Goal: Information Seeking & Learning: Learn about a topic

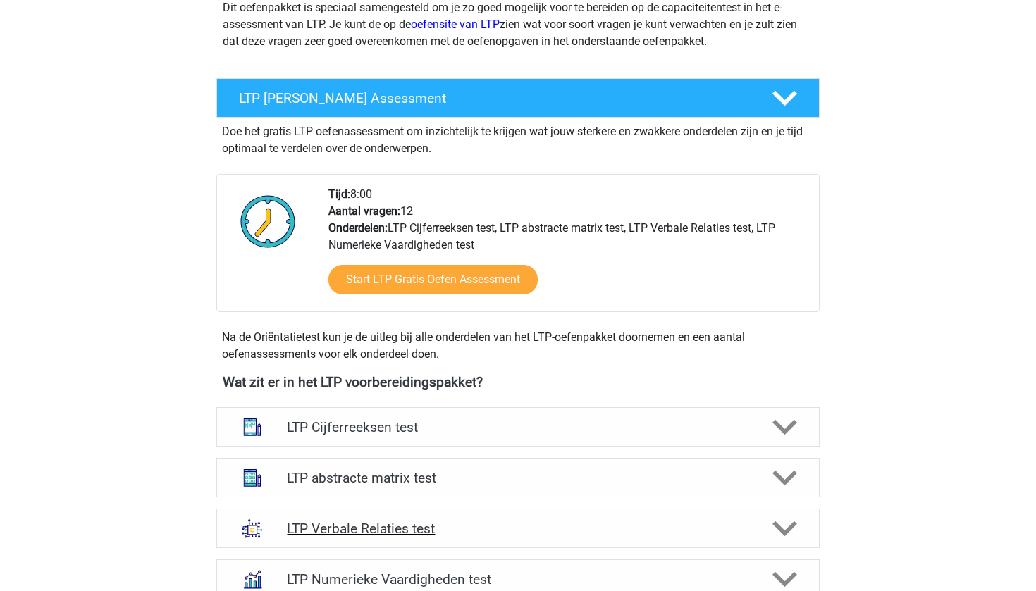
scroll to position [293, 0]
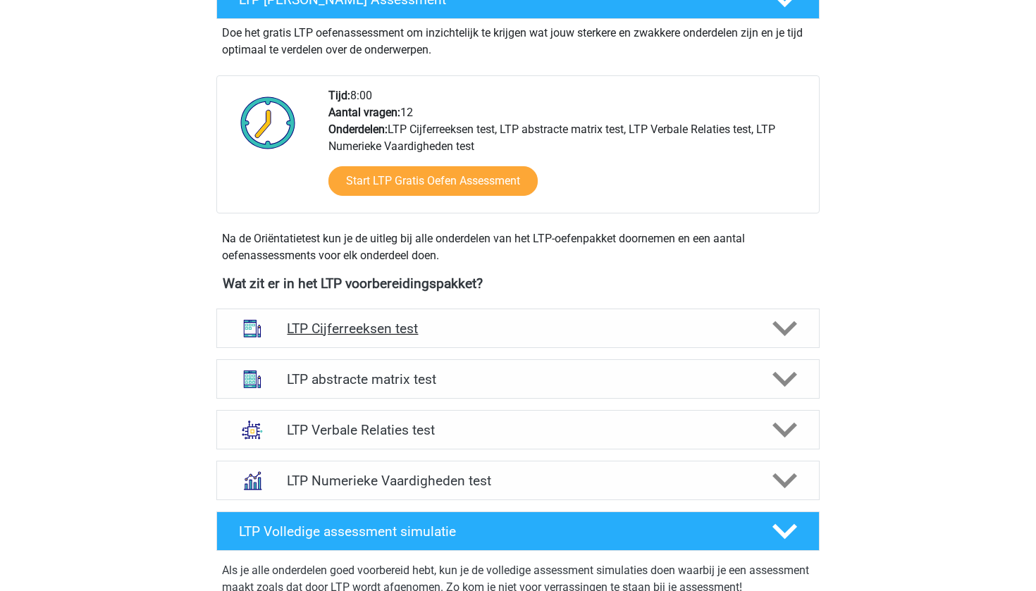
click at [447, 309] on div "LTP Cijferreeksen test" at bounding box center [517, 328] width 603 height 39
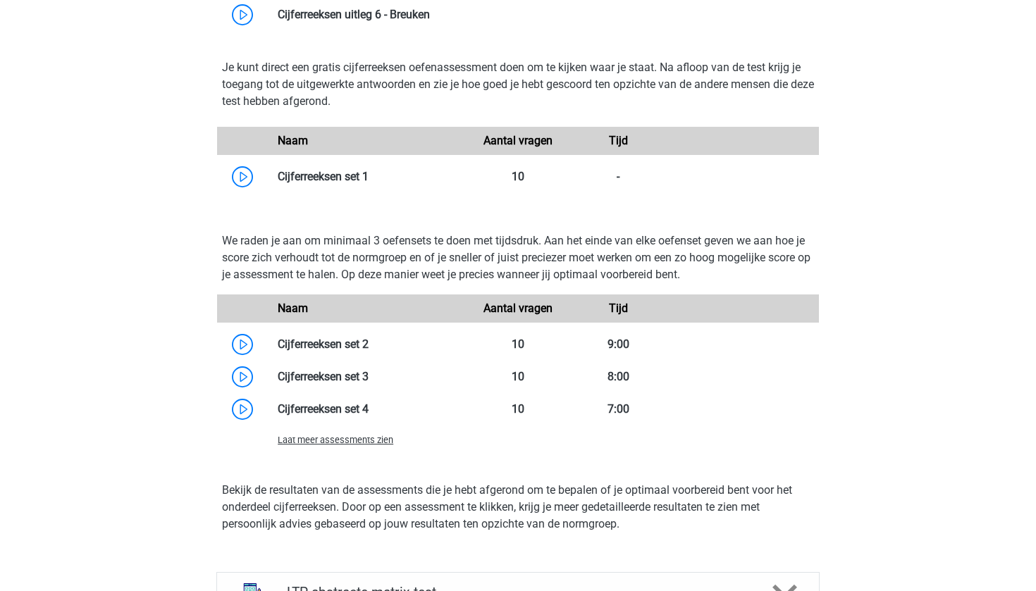
scroll to position [883, 0]
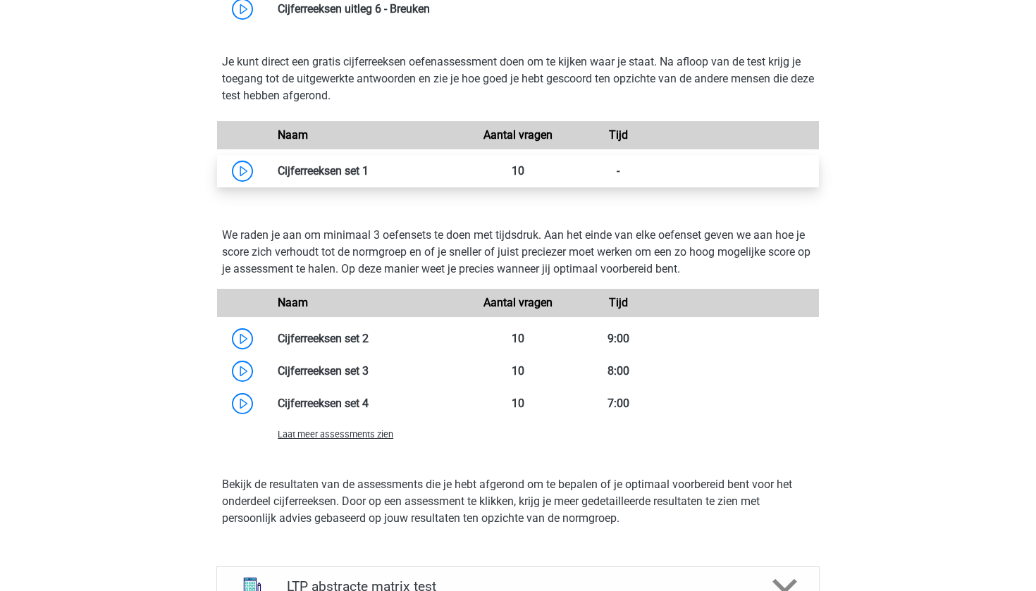
click at [369, 165] on link at bounding box center [369, 170] width 0 height 13
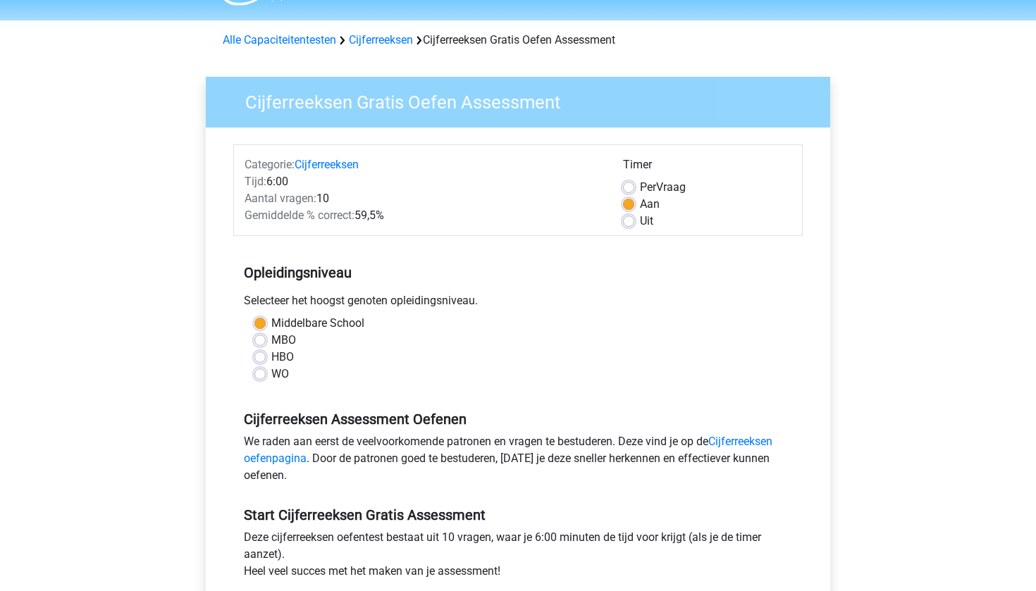
scroll to position [66, 0]
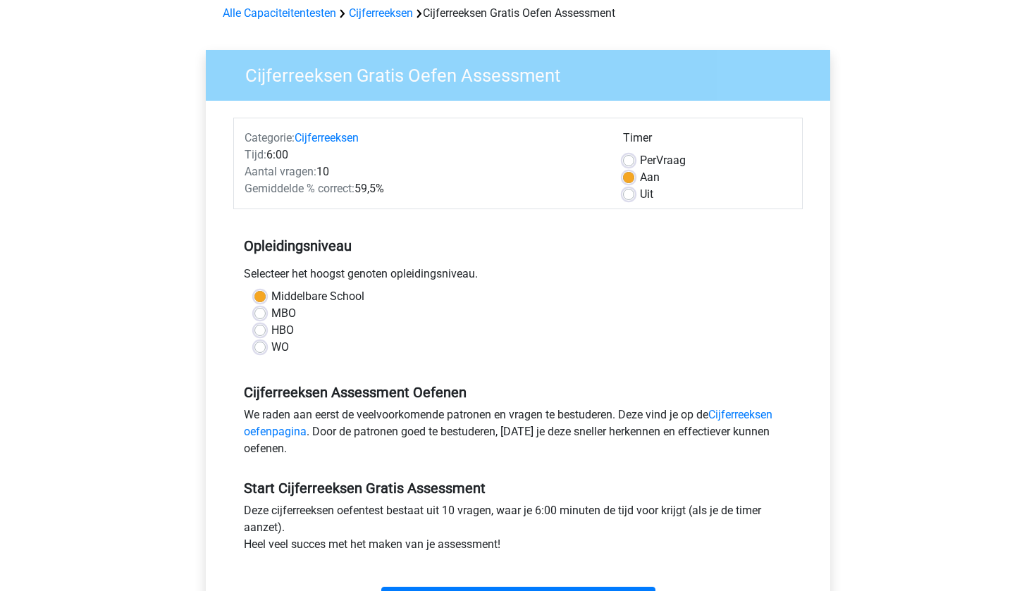
click at [271, 344] on label "WO" at bounding box center [280, 347] width 18 height 17
click at [264, 344] on input "WO" at bounding box center [259, 346] width 11 height 14
radio input "true"
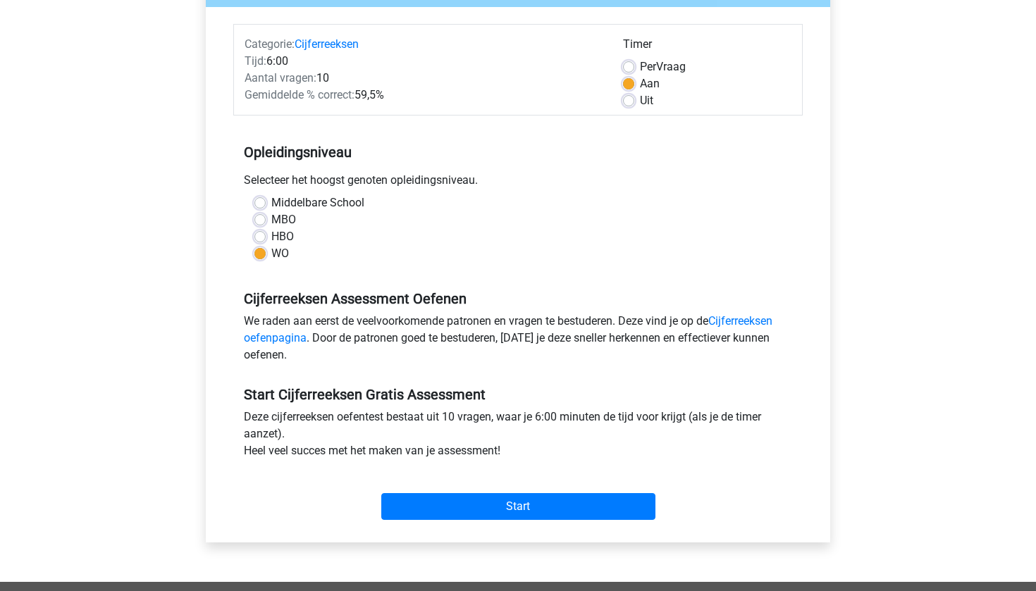
scroll to position [217, 0]
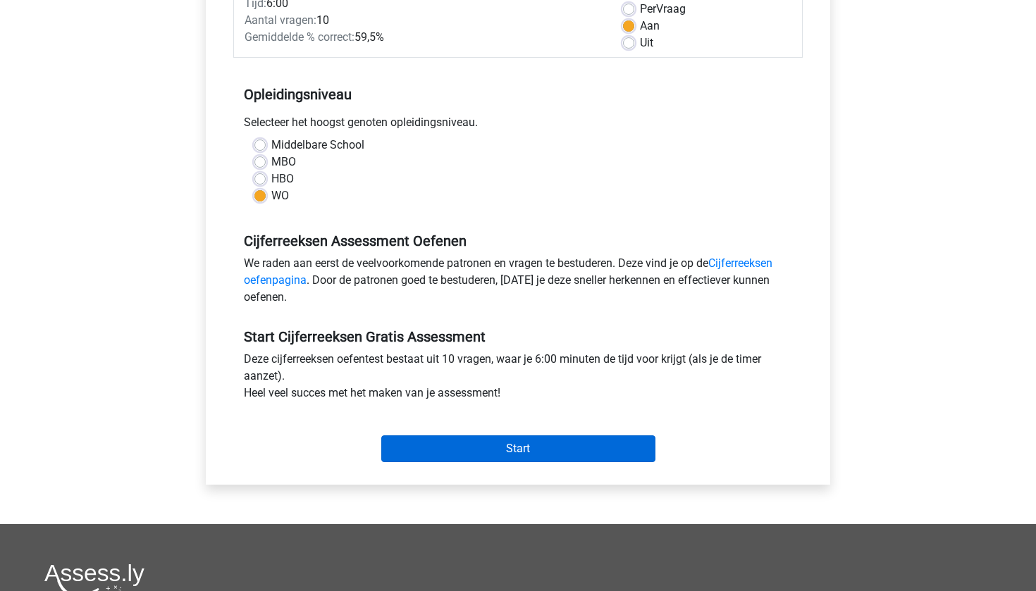
click at [563, 455] on input "Start" at bounding box center [518, 449] width 274 height 27
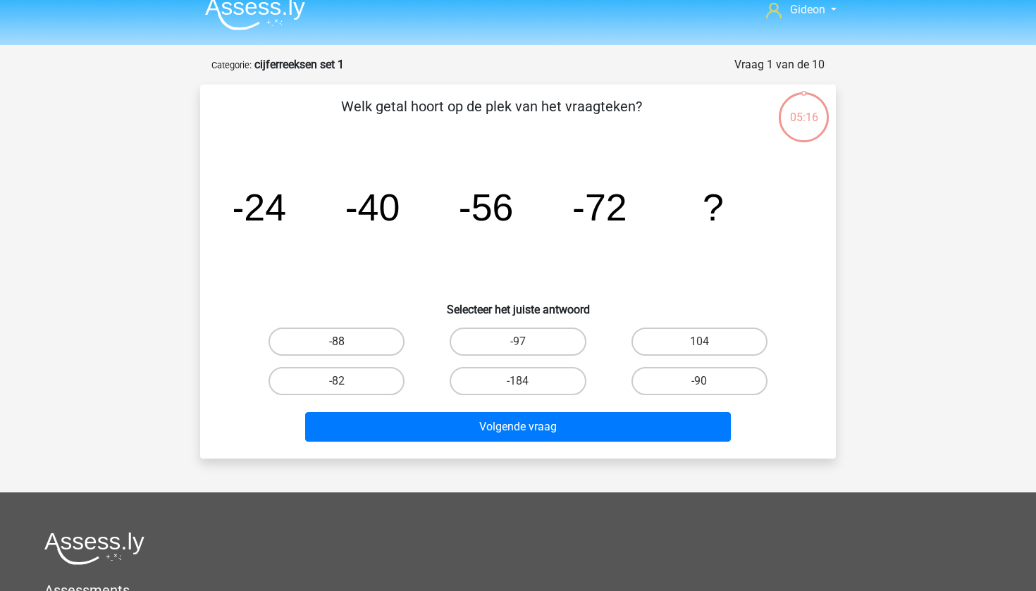
scroll to position [15, 0]
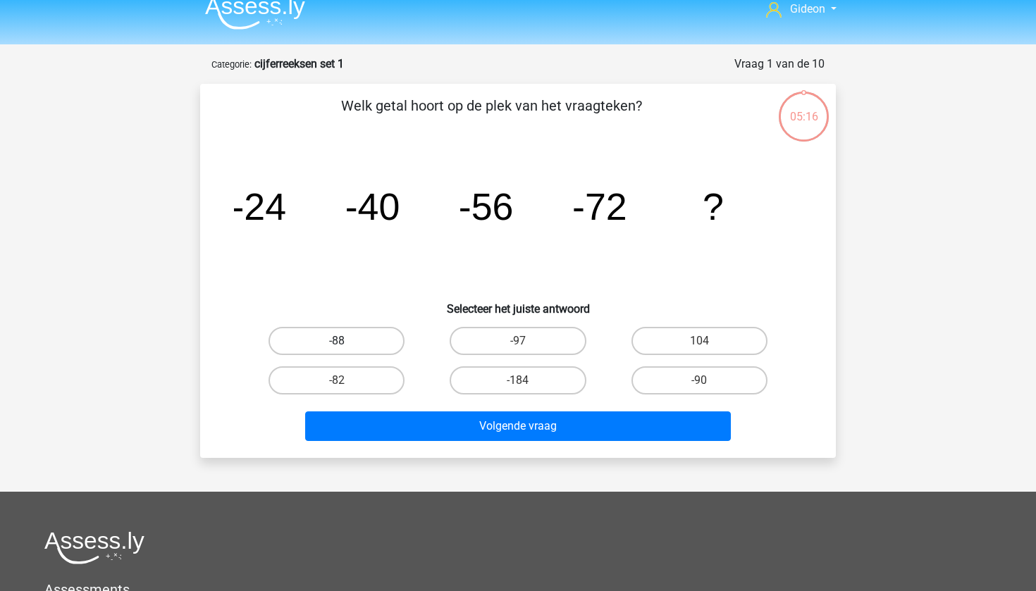
click at [383, 334] on label "-88" at bounding box center [337, 341] width 136 height 28
click at [346, 341] on input "-88" at bounding box center [341, 345] width 9 height 9
radio input "true"
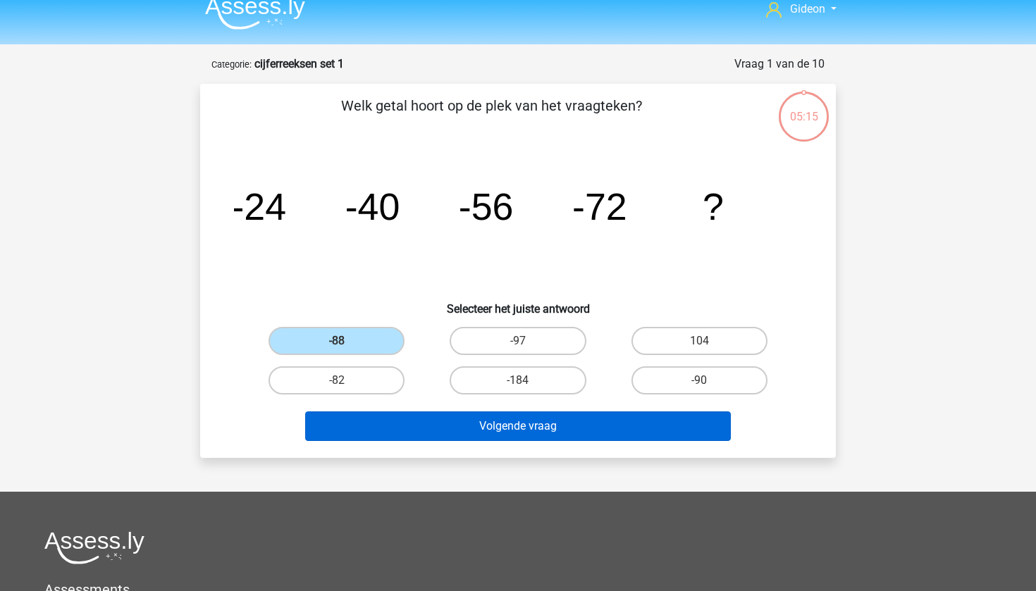
click at [437, 426] on button "Volgende vraag" at bounding box center [518, 427] width 426 height 30
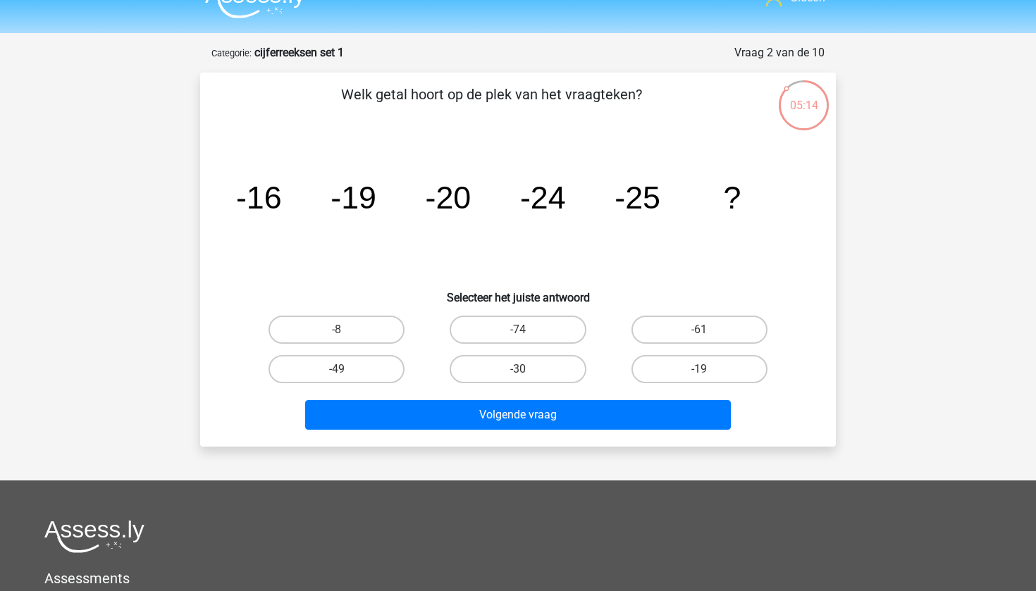
scroll to position [20, 0]
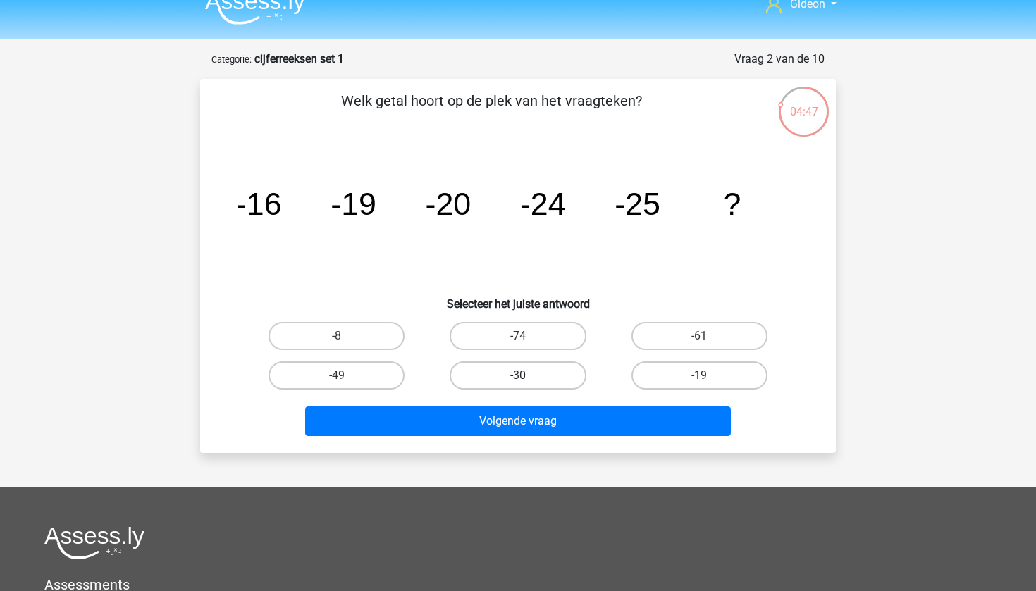
click at [486, 370] on label "-30" at bounding box center [518, 376] width 136 height 28
click at [518, 376] on input "-30" at bounding box center [522, 380] width 9 height 9
radio input "true"
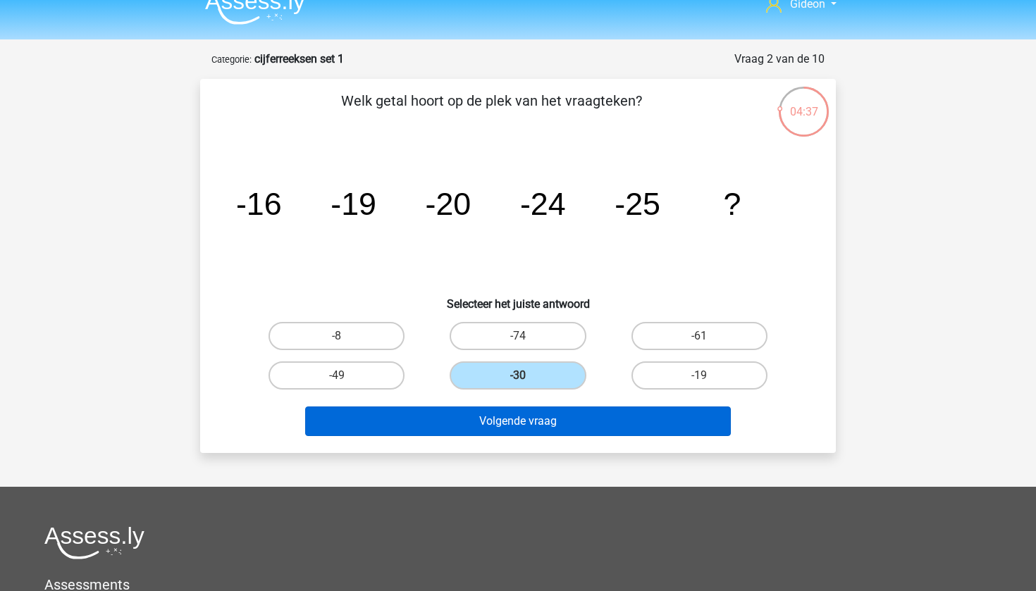
click at [537, 434] on button "Volgende vraag" at bounding box center [518, 422] width 426 height 30
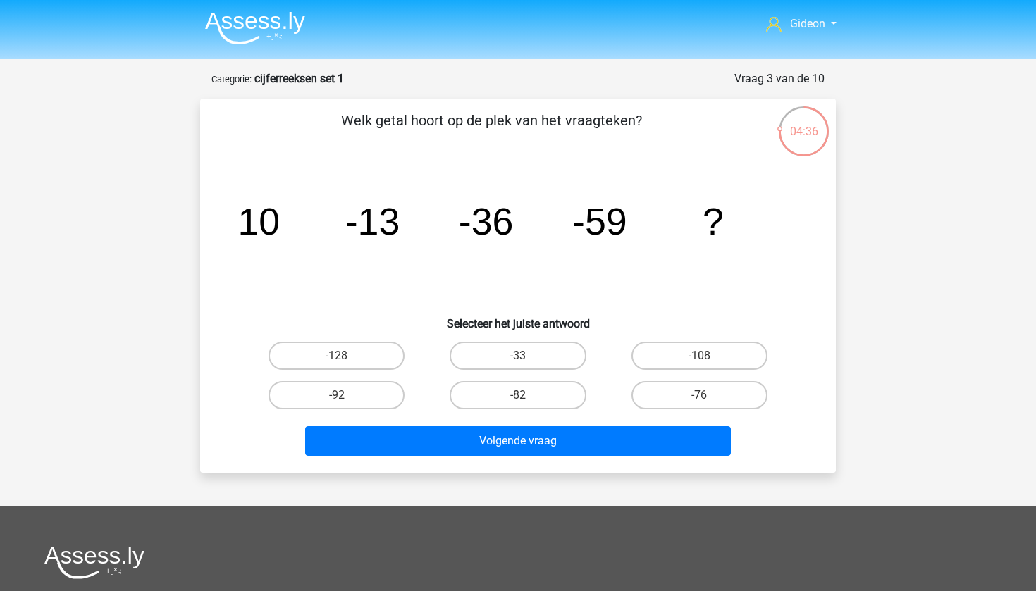
scroll to position [0, 0]
click at [530, 394] on label "-82" at bounding box center [518, 395] width 136 height 28
click at [527, 395] on input "-82" at bounding box center [522, 399] width 9 height 9
radio input "true"
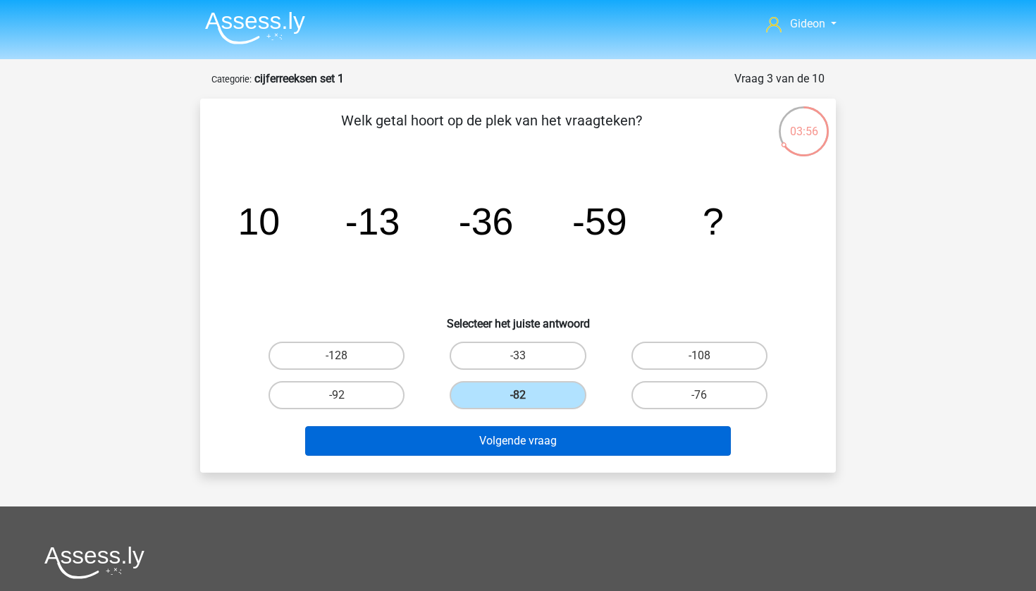
click at [533, 441] on button "Volgende vraag" at bounding box center [518, 441] width 426 height 30
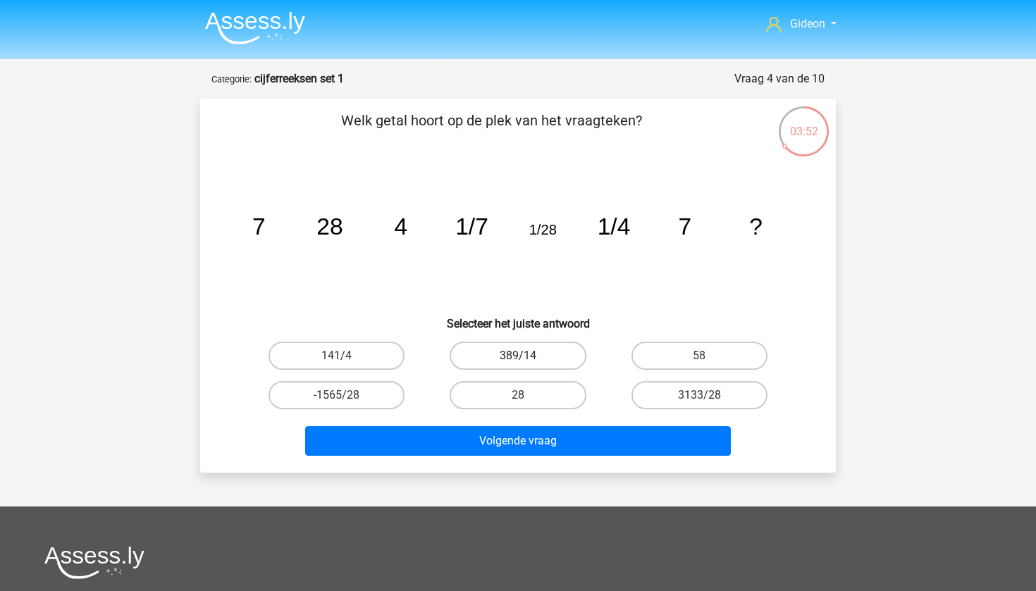
click at [490, 343] on label "389/14" at bounding box center [518, 356] width 136 height 28
click at [518, 356] on input "389/14" at bounding box center [522, 360] width 9 height 9
radio input "true"
click at [367, 362] on label "141/4" at bounding box center [337, 356] width 136 height 28
click at [346, 362] on input "141/4" at bounding box center [341, 360] width 9 height 9
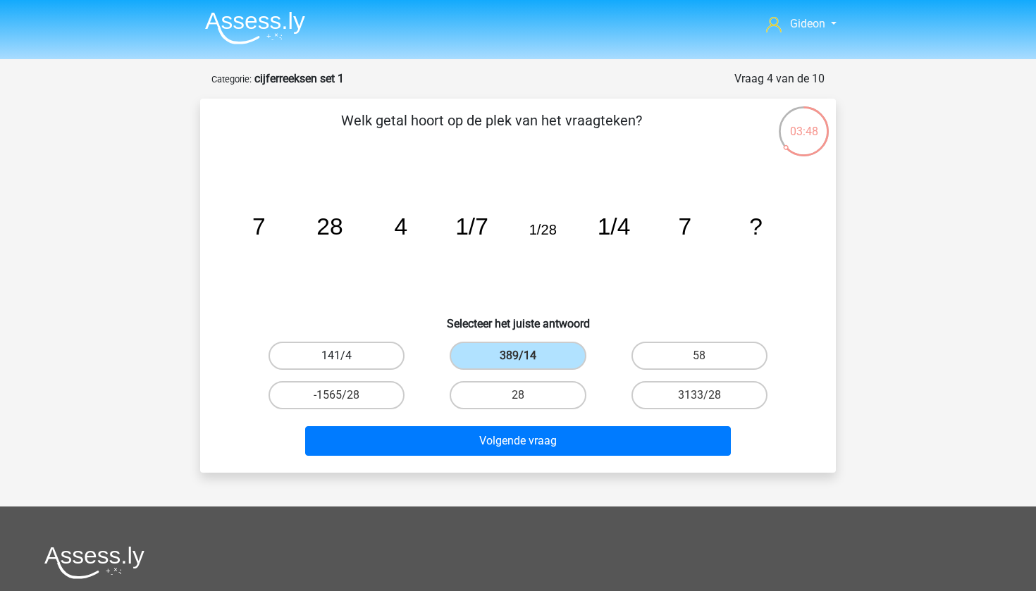
radio input "true"
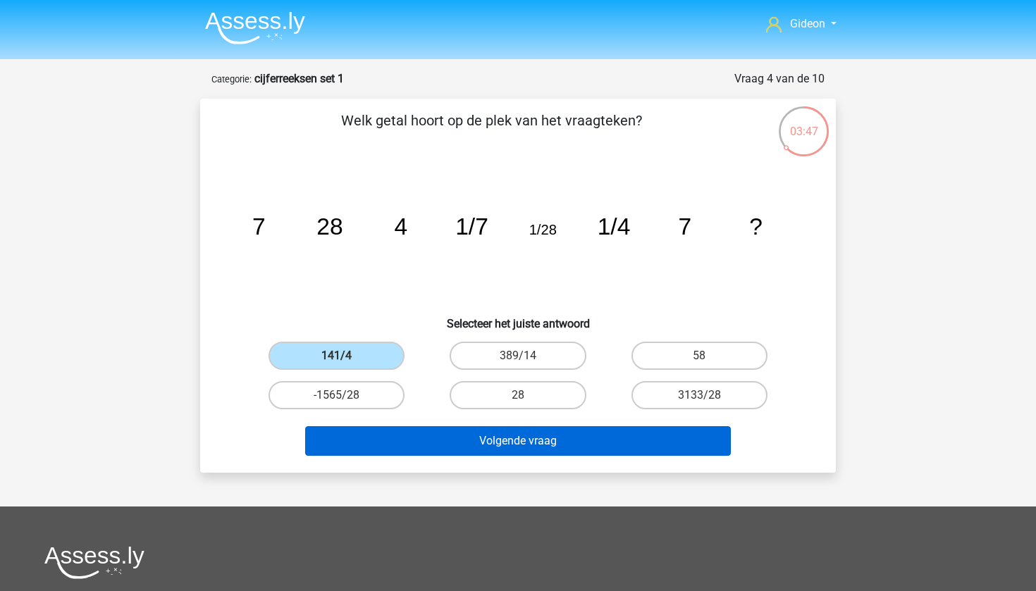
click at [436, 448] on button "Volgende vraag" at bounding box center [518, 441] width 426 height 30
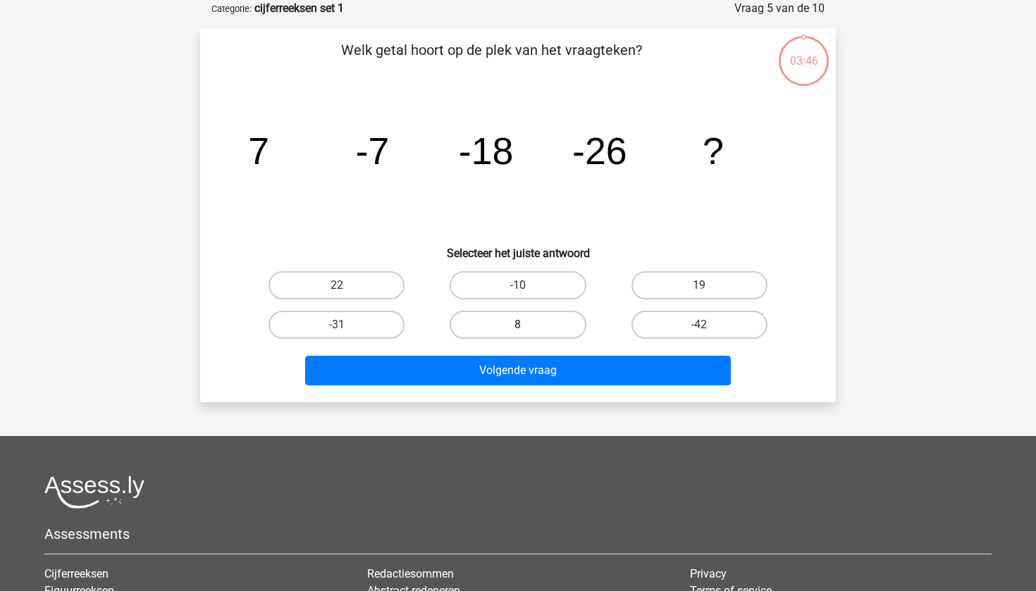
scroll to position [44, 0]
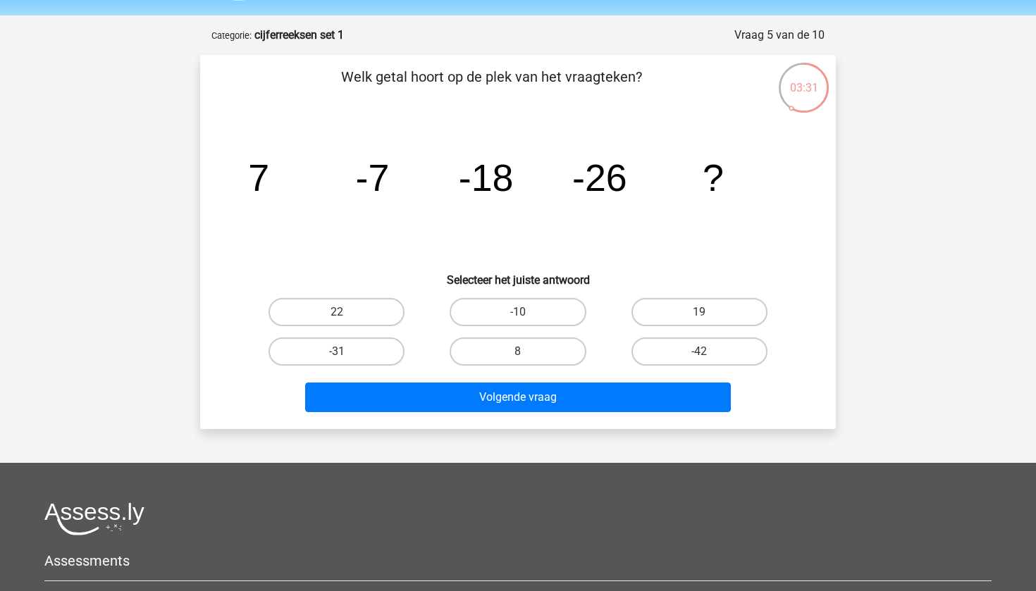
click at [531, 329] on div "-10" at bounding box center [517, 312] width 181 height 39
click at [543, 312] on label "-10" at bounding box center [518, 312] width 136 height 28
click at [527, 312] on input "-10" at bounding box center [522, 316] width 9 height 9
radio input "true"
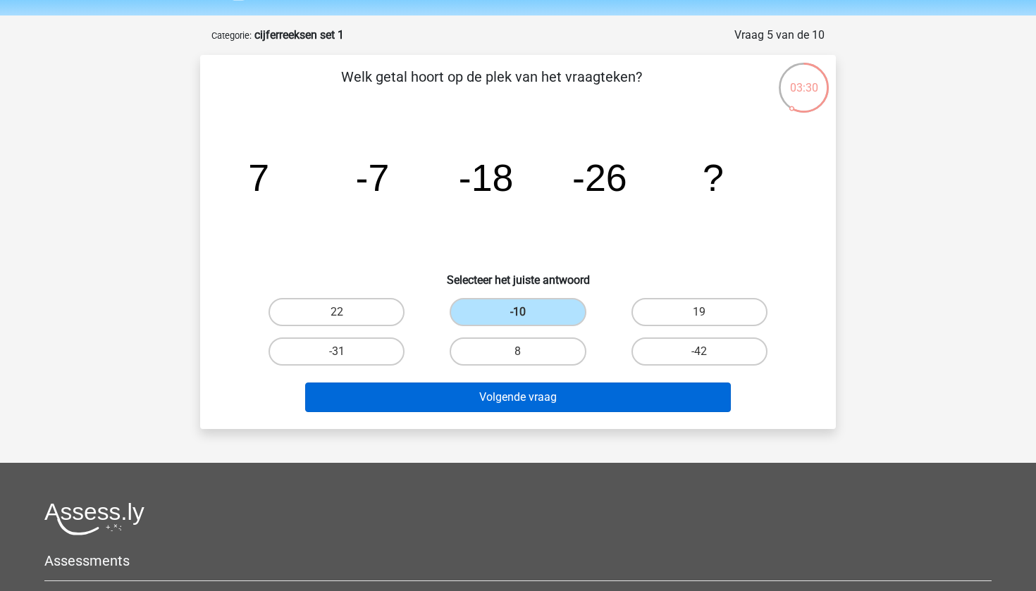
click at [544, 398] on button "Volgende vraag" at bounding box center [518, 398] width 426 height 30
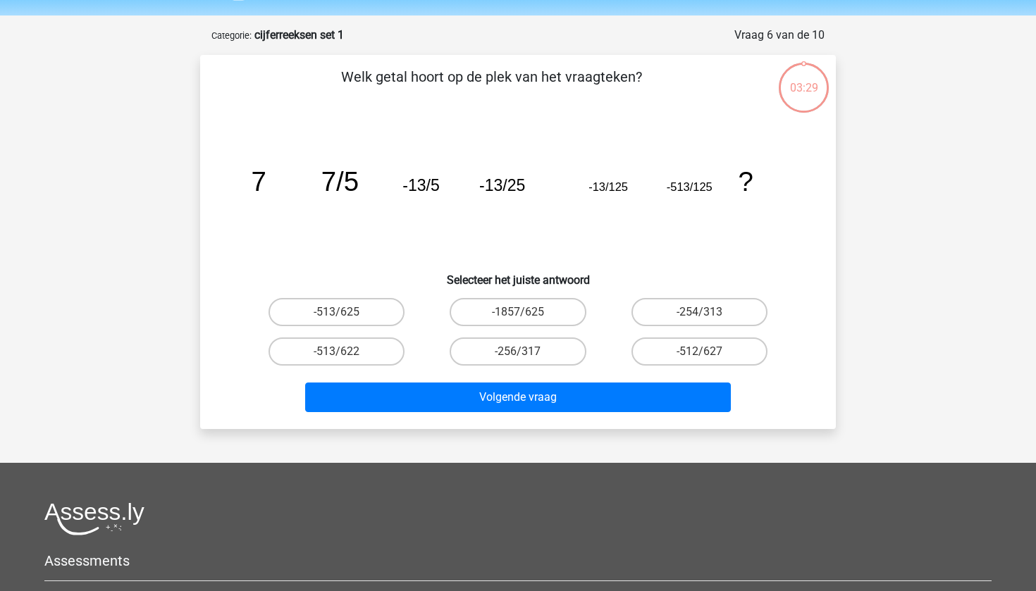
scroll to position [70, 0]
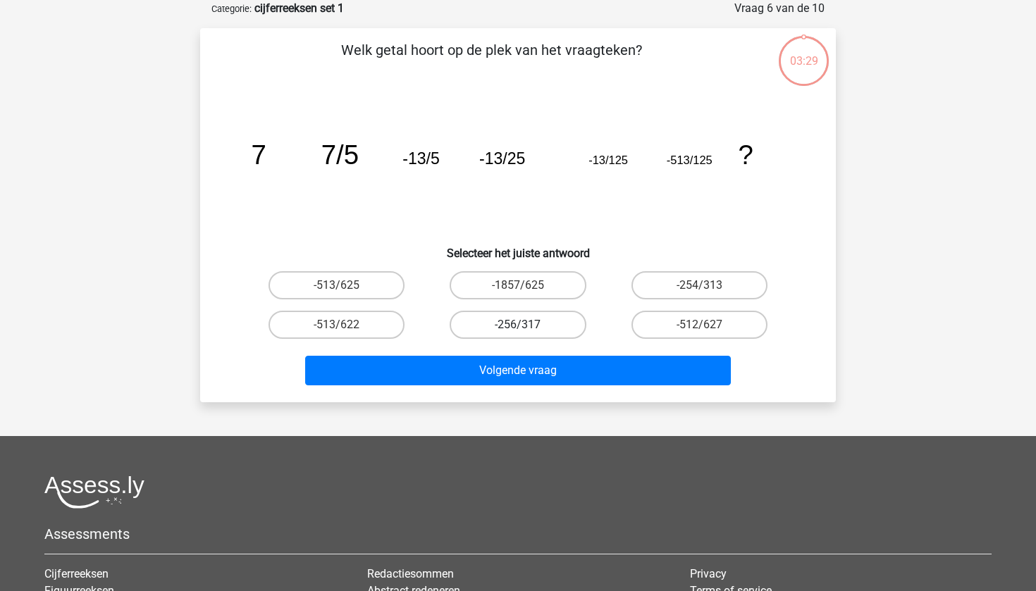
click at [522, 319] on label "-256/317" at bounding box center [518, 325] width 136 height 28
click at [522, 325] on input "-256/317" at bounding box center [522, 329] width 9 height 9
radio input "true"
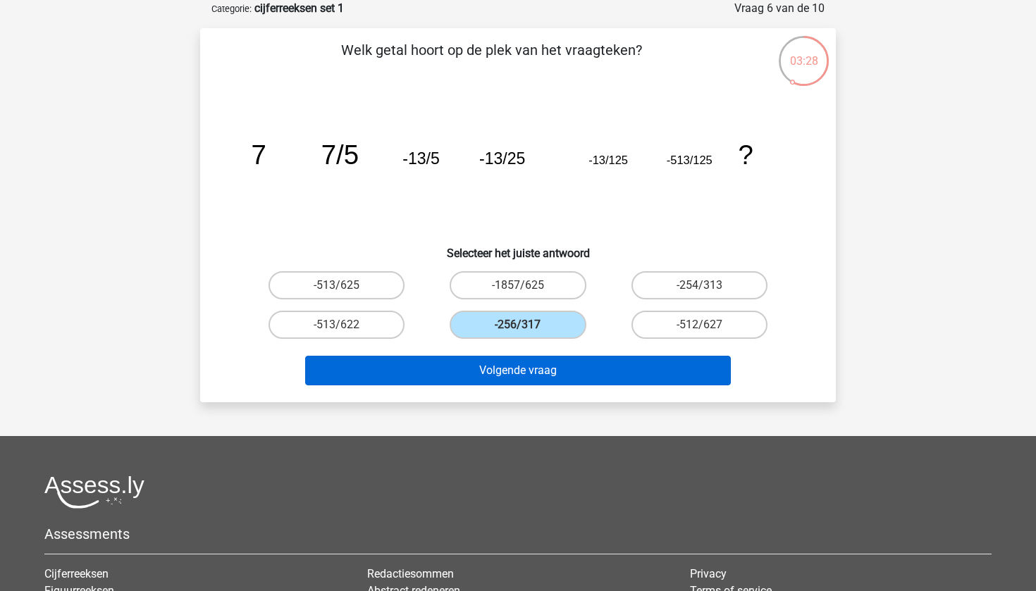
click at [526, 361] on button "Volgende vraag" at bounding box center [518, 371] width 426 height 30
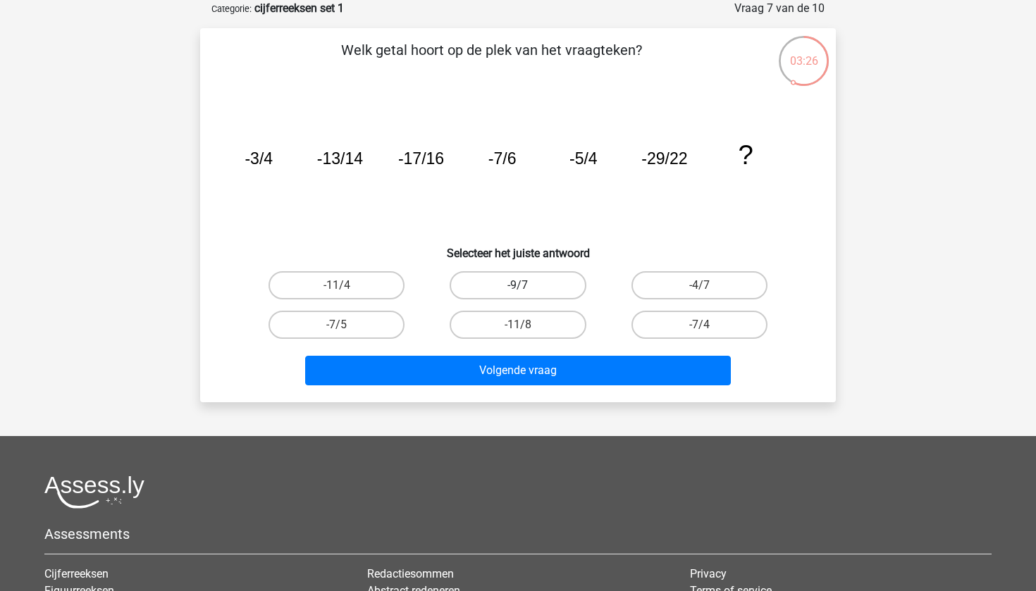
click at [484, 284] on label "-9/7" at bounding box center [518, 285] width 136 height 28
click at [518, 285] on input "-9/7" at bounding box center [522, 289] width 9 height 9
radio input "true"
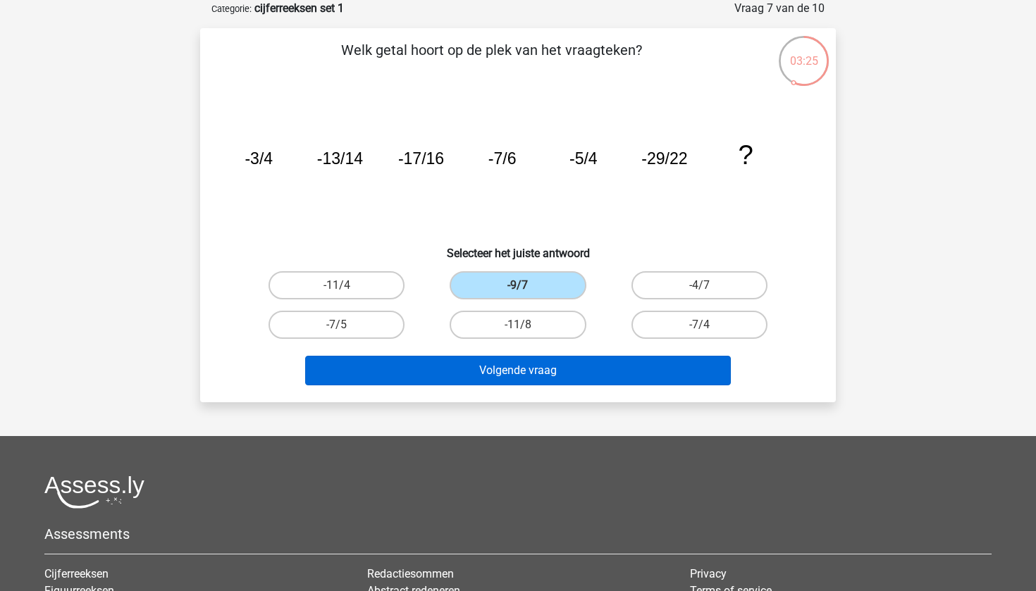
click at [493, 362] on button "Volgende vraag" at bounding box center [518, 371] width 426 height 30
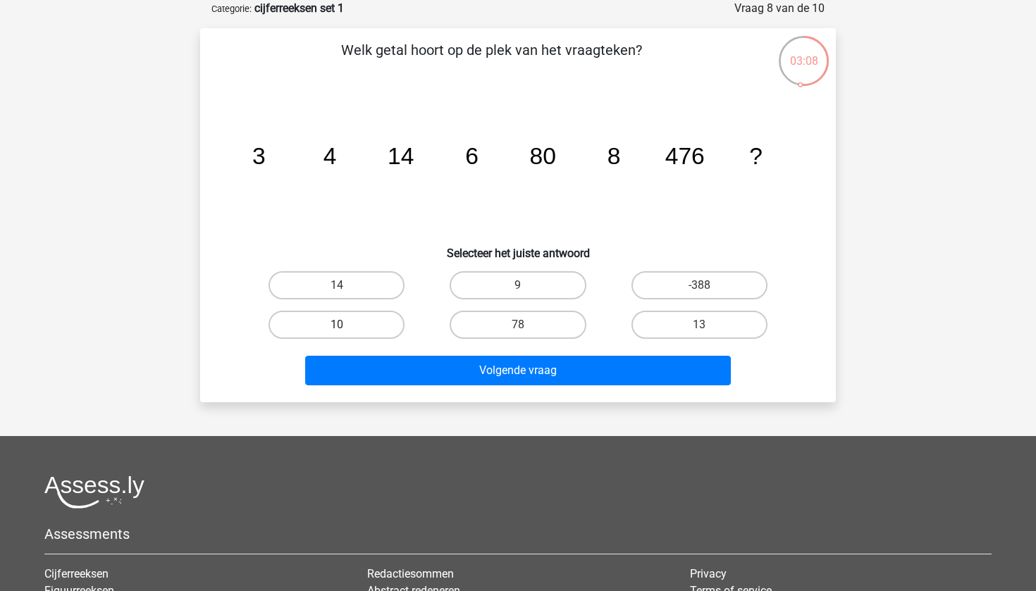
click at [362, 316] on label "10" at bounding box center [337, 325] width 136 height 28
click at [346, 325] on input "10" at bounding box center [341, 329] width 9 height 9
radio input "true"
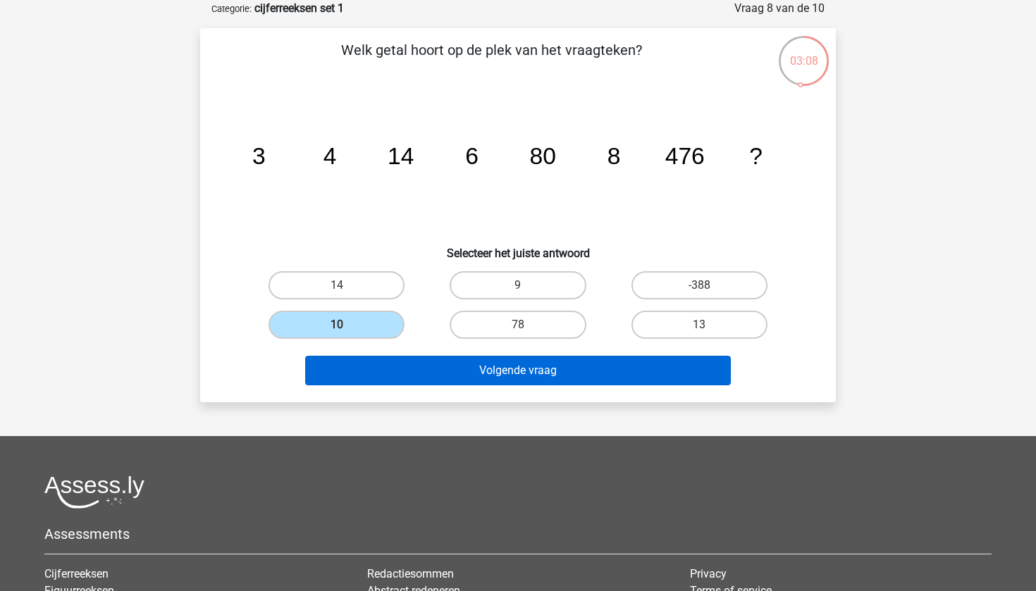
click at [388, 359] on button "Volgende vraag" at bounding box center [518, 371] width 426 height 30
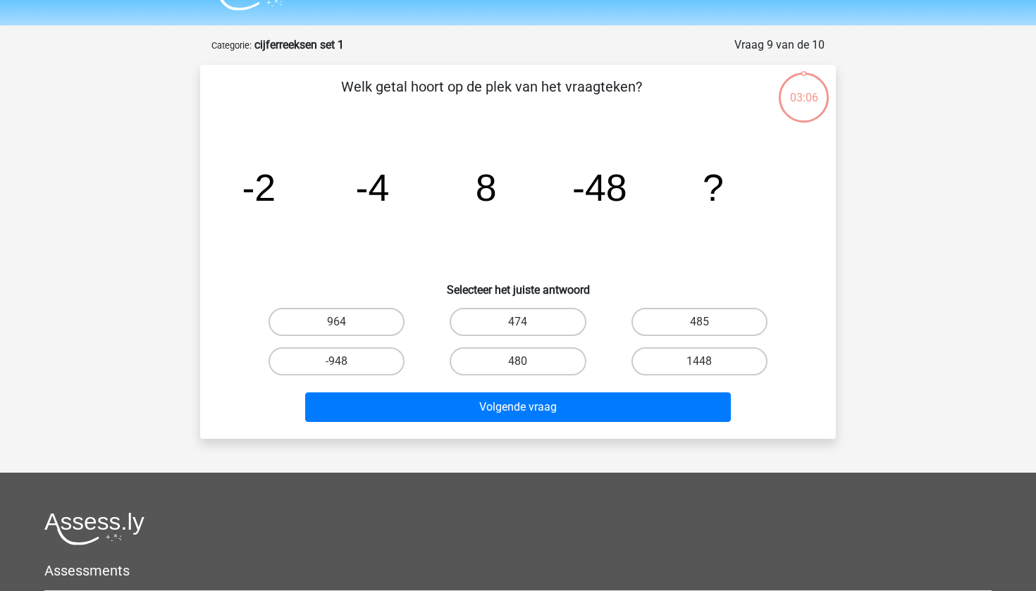
scroll to position [33, 0]
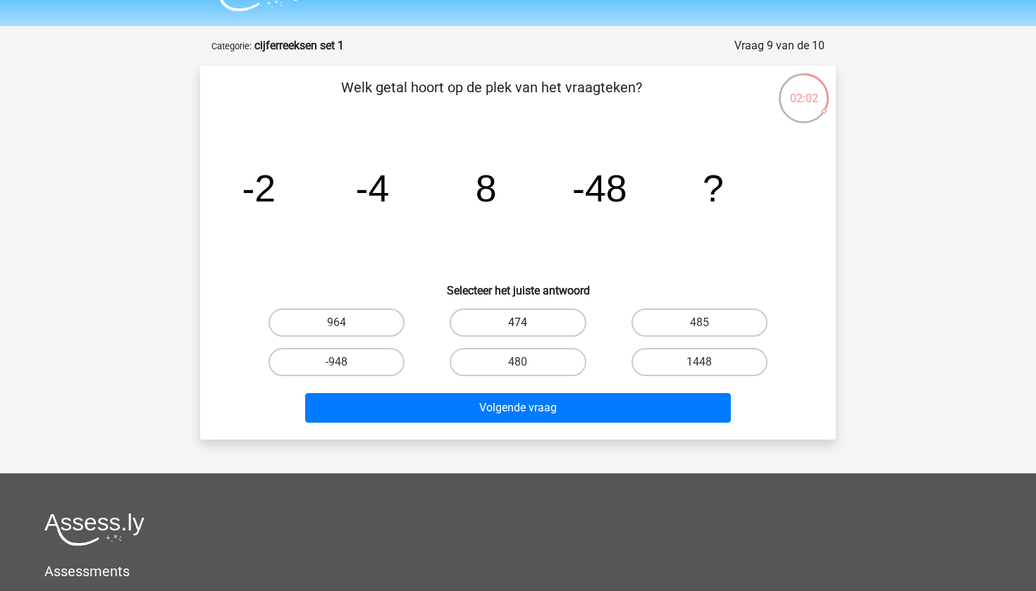
click at [526, 321] on label "474" at bounding box center [518, 323] width 136 height 28
click at [526, 323] on input "474" at bounding box center [522, 327] width 9 height 9
radio input "true"
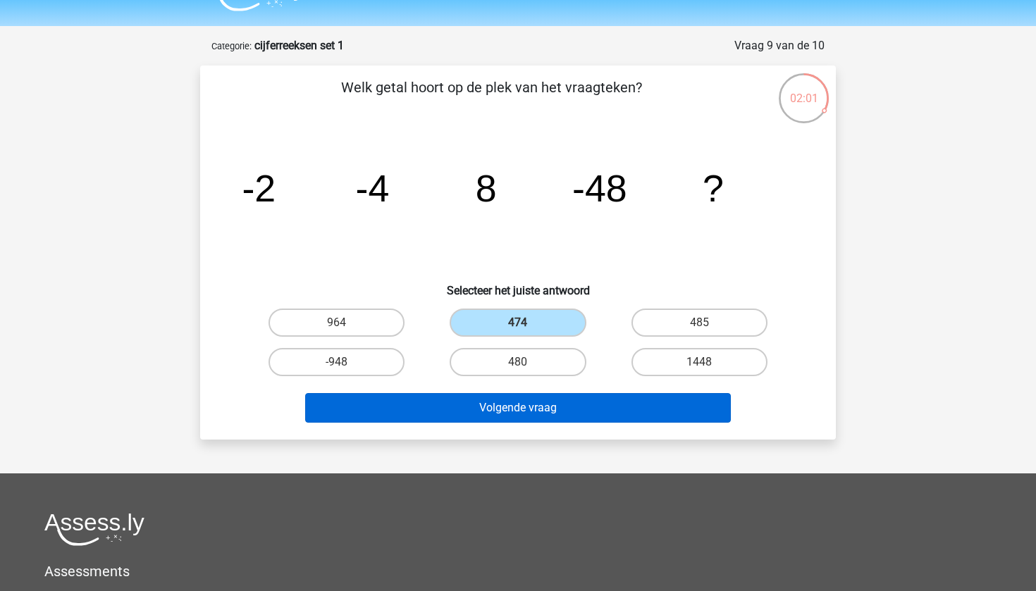
click at [562, 397] on button "Volgende vraag" at bounding box center [518, 408] width 426 height 30
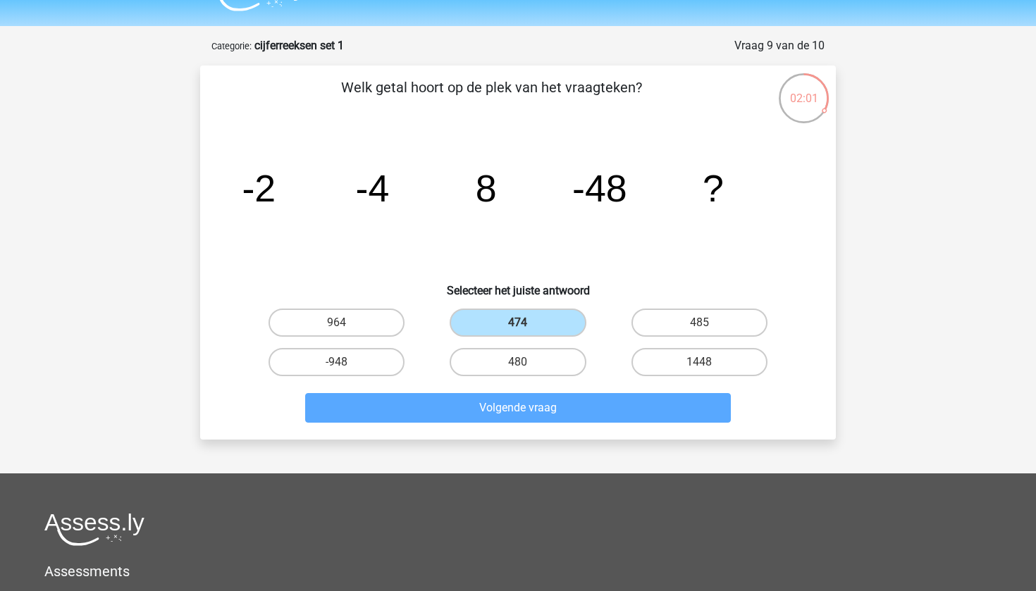
scroll to position [70, 0]
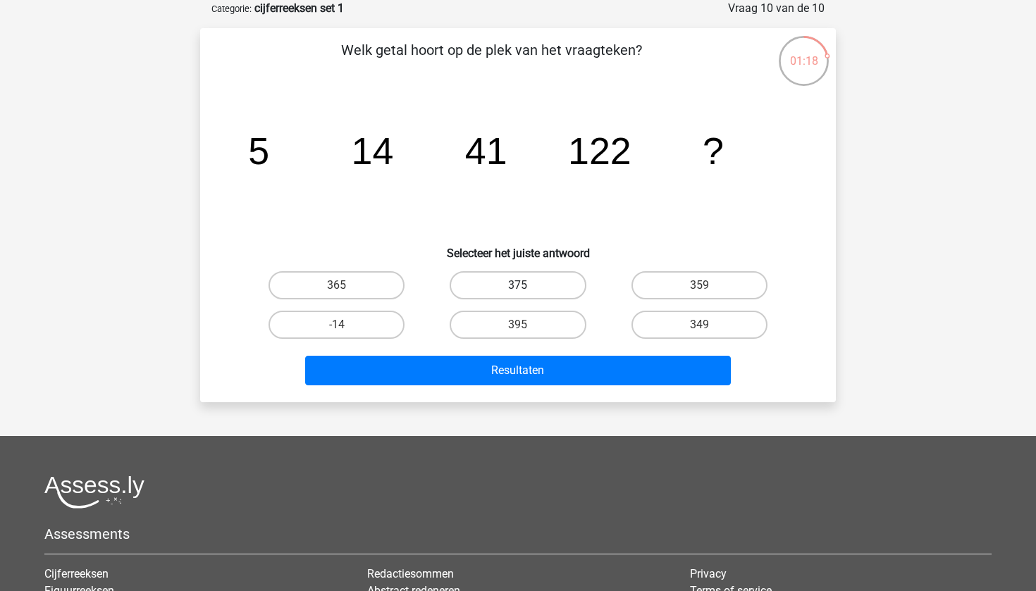
click at [517, 284] on label "375" at bounding box center [518, 285] width 136 height 28
click at [518, 285] on input "375" at bounding box center [522, 289] width 9 height 9
radio input "true"
click at [393, 281] on label "365" at bounding box center [337, 285] width 136 height 28
click at [346, 285] on input "365" at bounding box center [341, 289] width 9 height 9
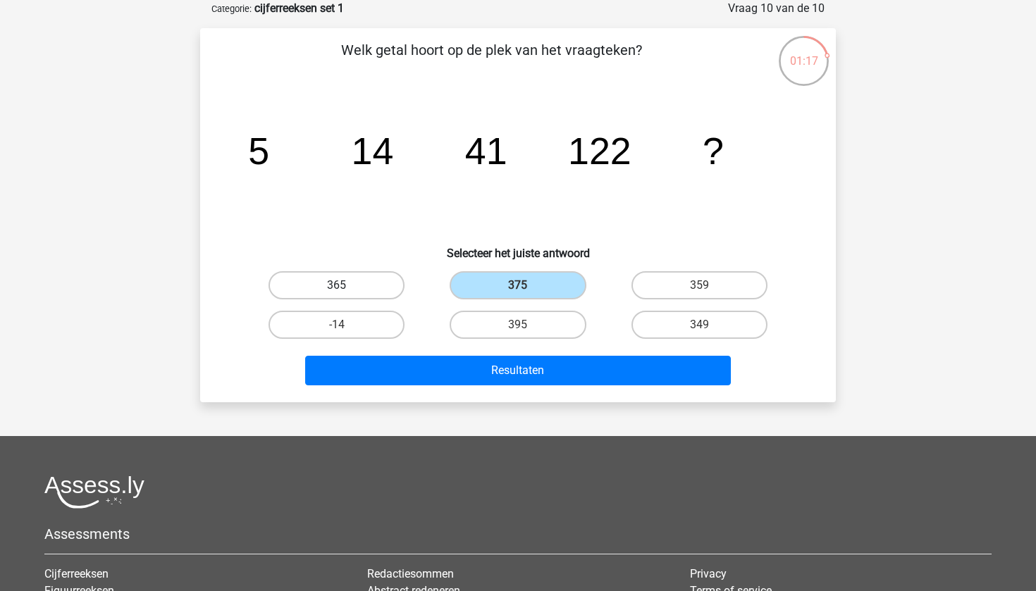
radio input "true"
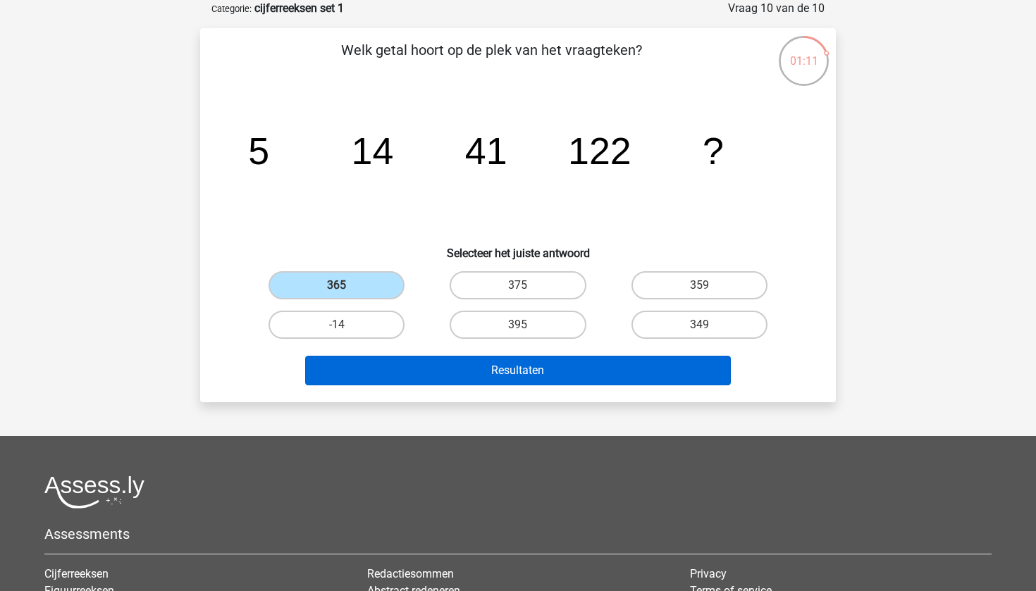
click at [579, 372] on button "Resultaten" at bounding box center [518, 371] width 426 height 30
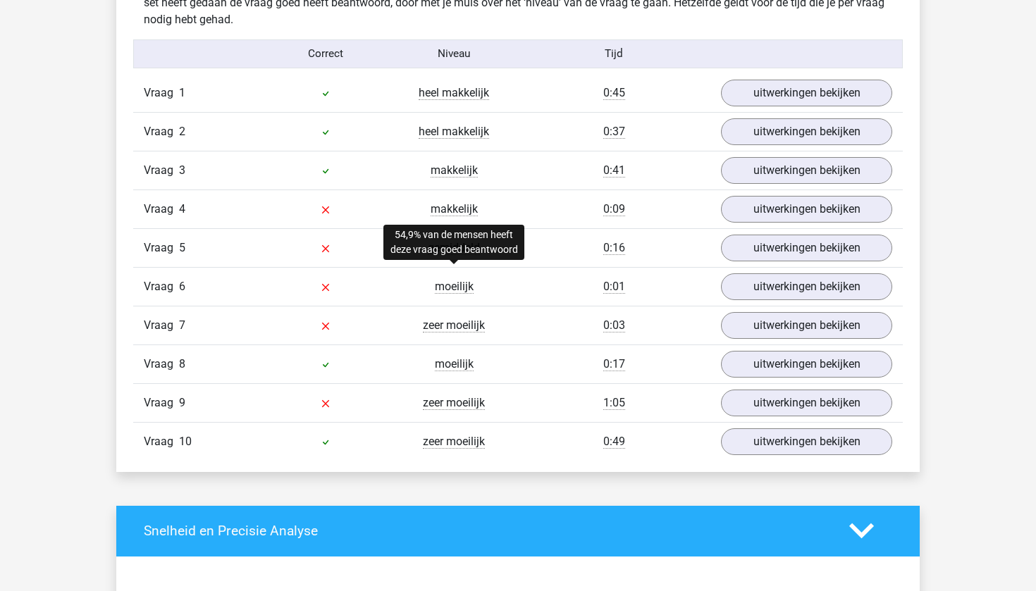
scroll to position [918, 0]
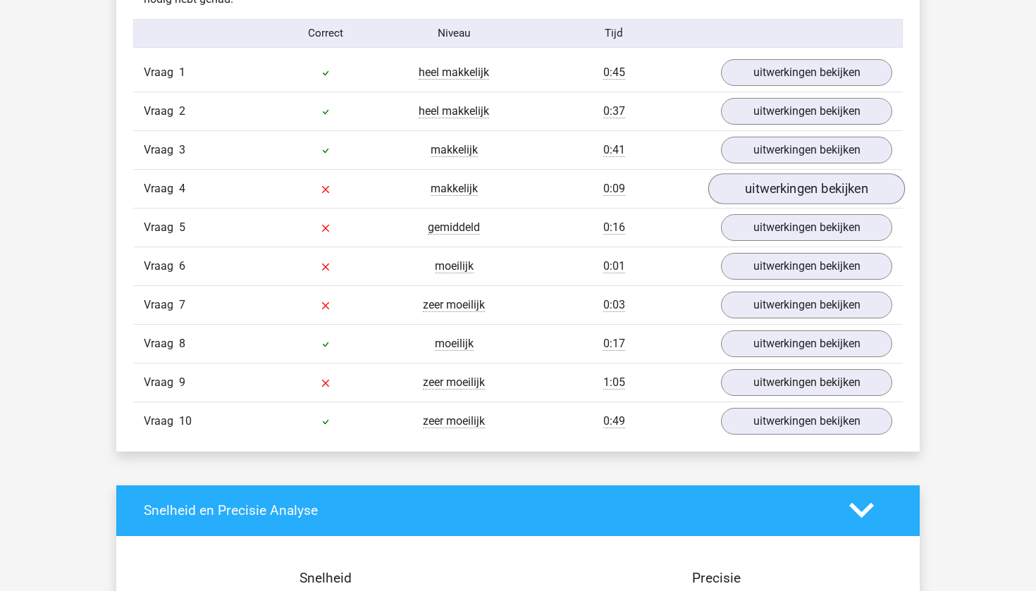
click at [787, 190] on link "uitwerkingen bekijken" at bounding box center [806, 188] width 197 height 31
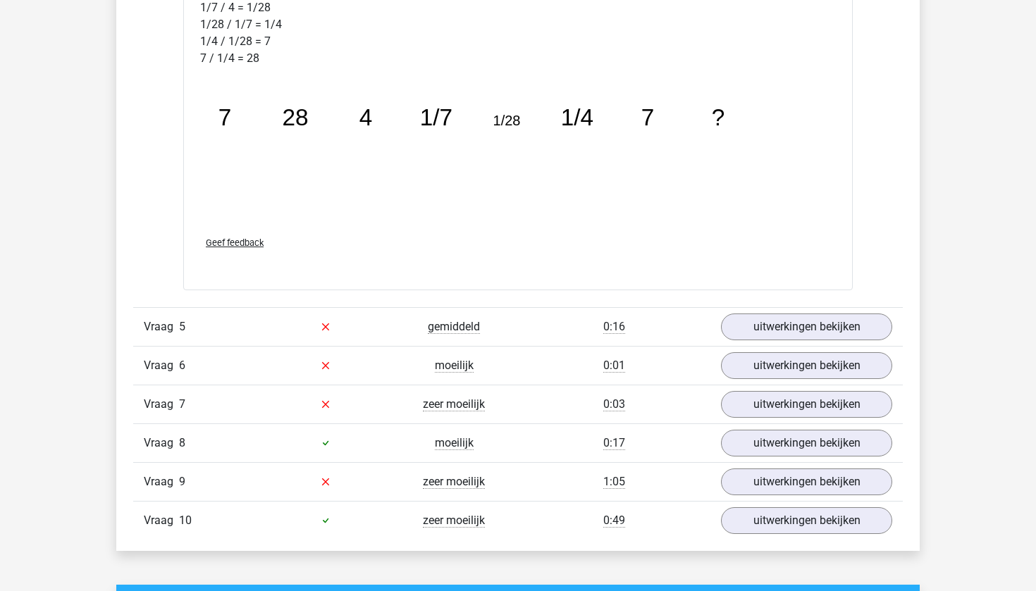
scroll to position [1556, 0]
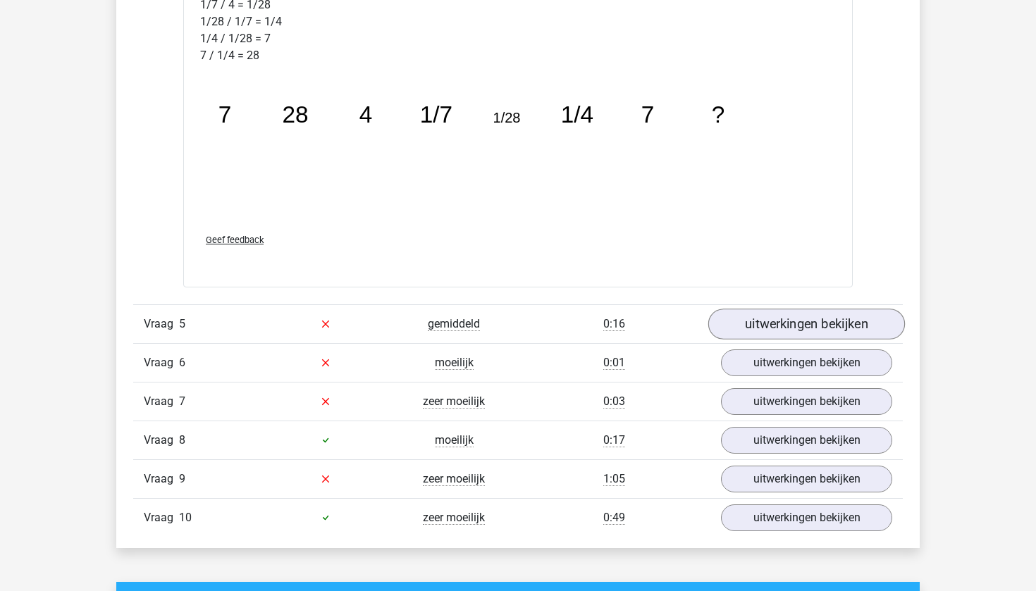
click at [803, 319] on link "uitwerkingen bekijken" at bounding box center [806, 324] width 197 height 31
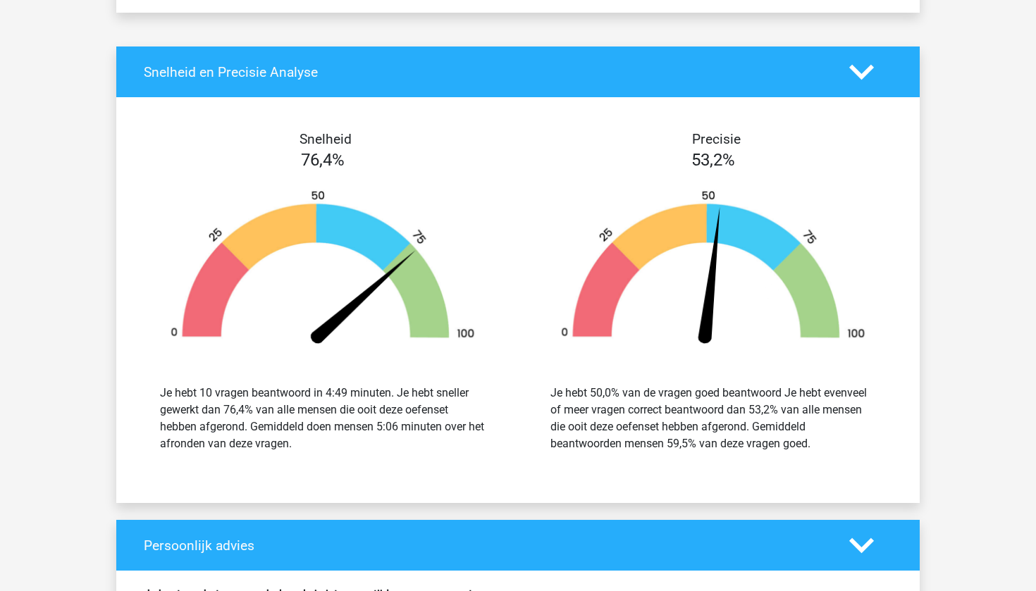
scroll to position [3347, 0]
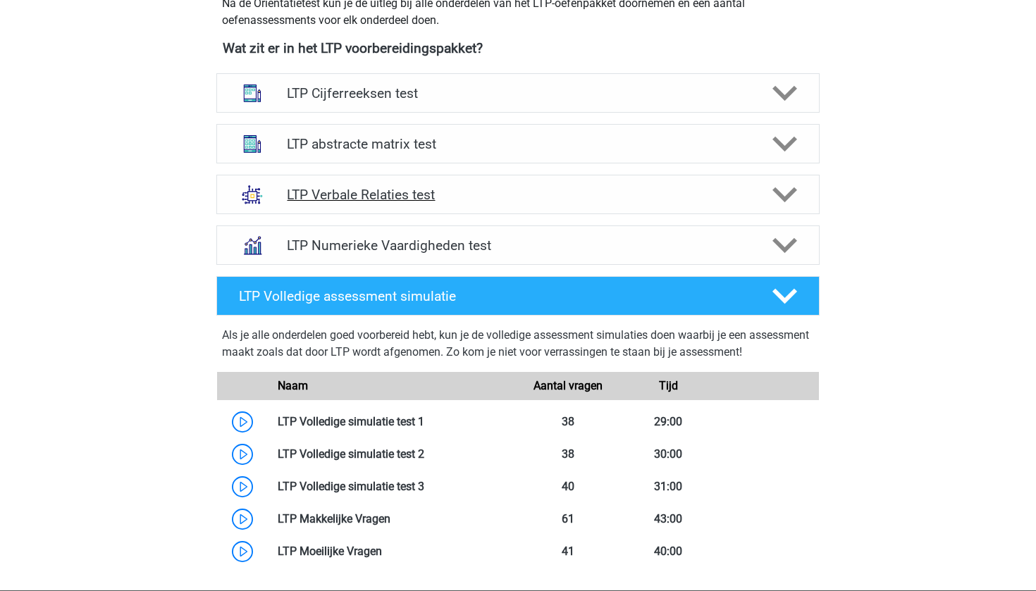
scroll to position [524, 0]
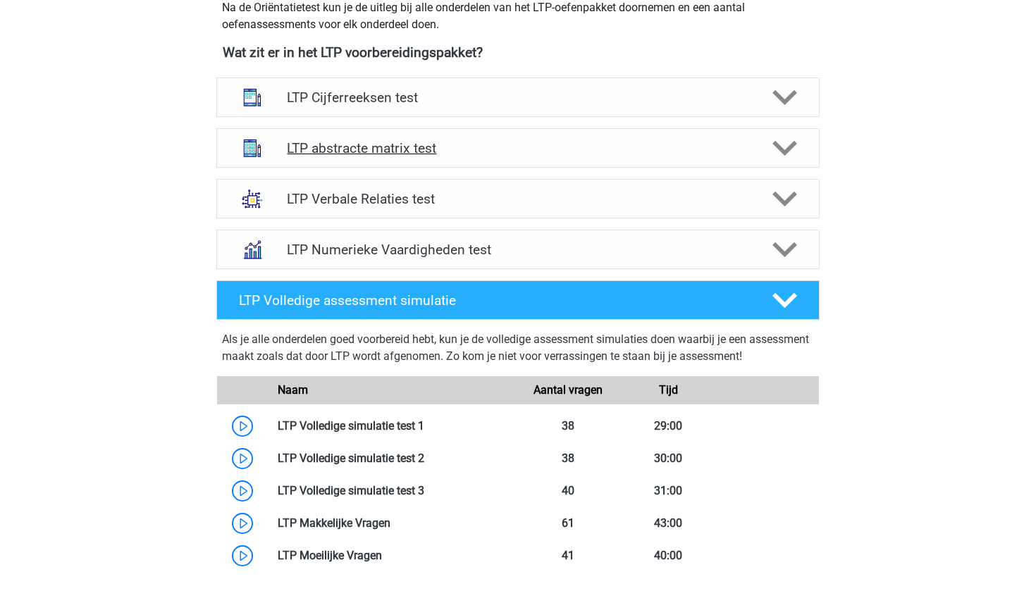
click at [516, 161] on div "LTP abstracte matrix test" at bounding box center [517, 147] width 603 height 39
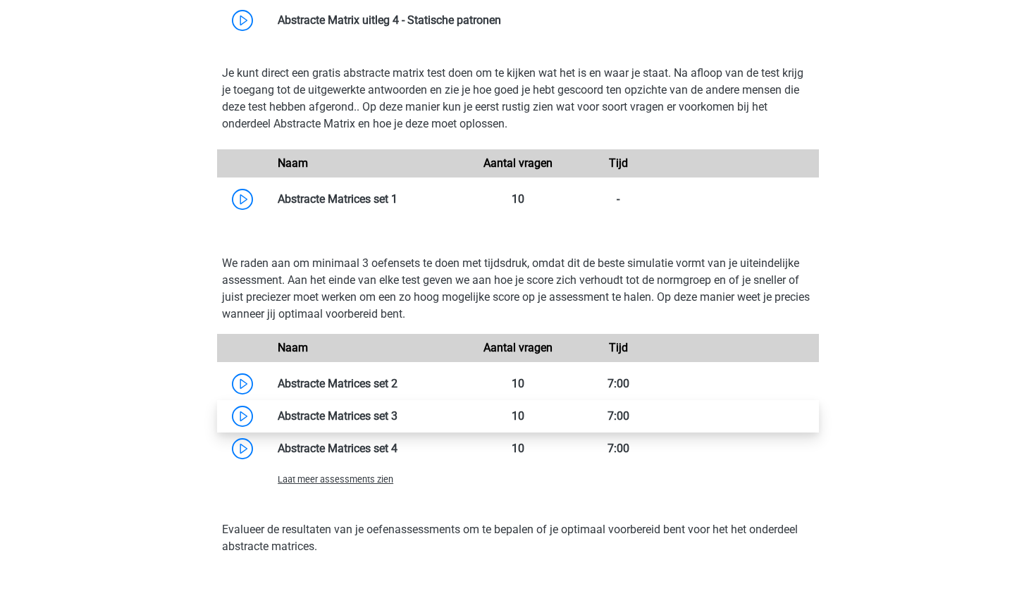
scroll to position [857, 0]
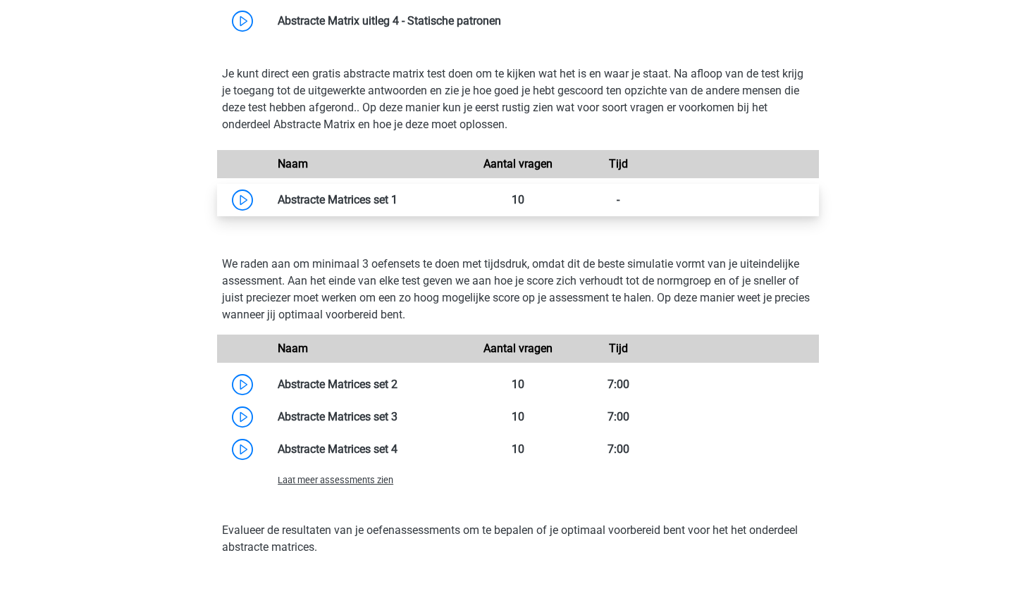
click at [398, 195] on link at bounding box center [398, 199] width 0 height 13
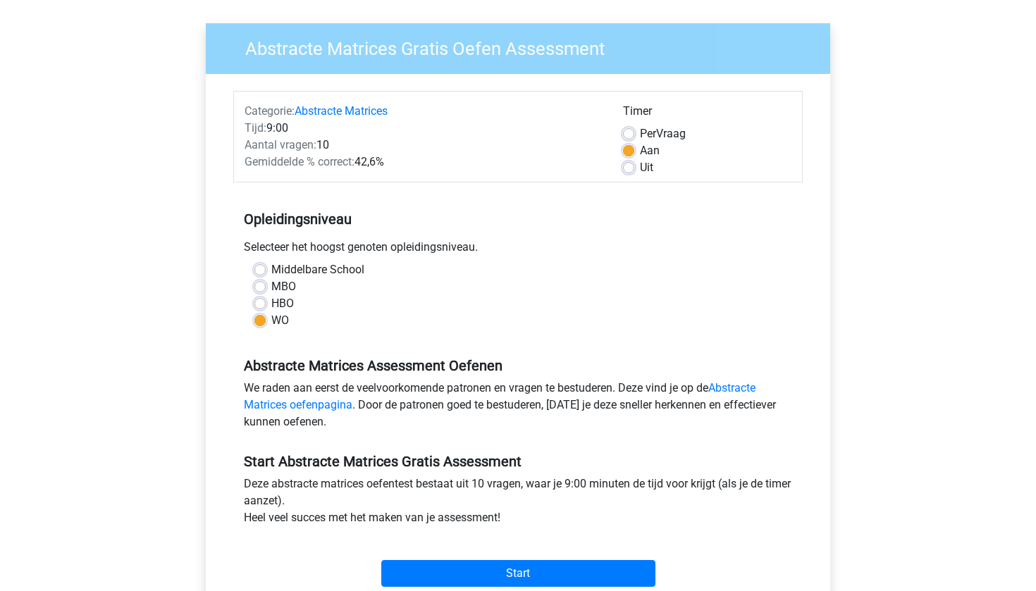
scroll to position [104, 0]
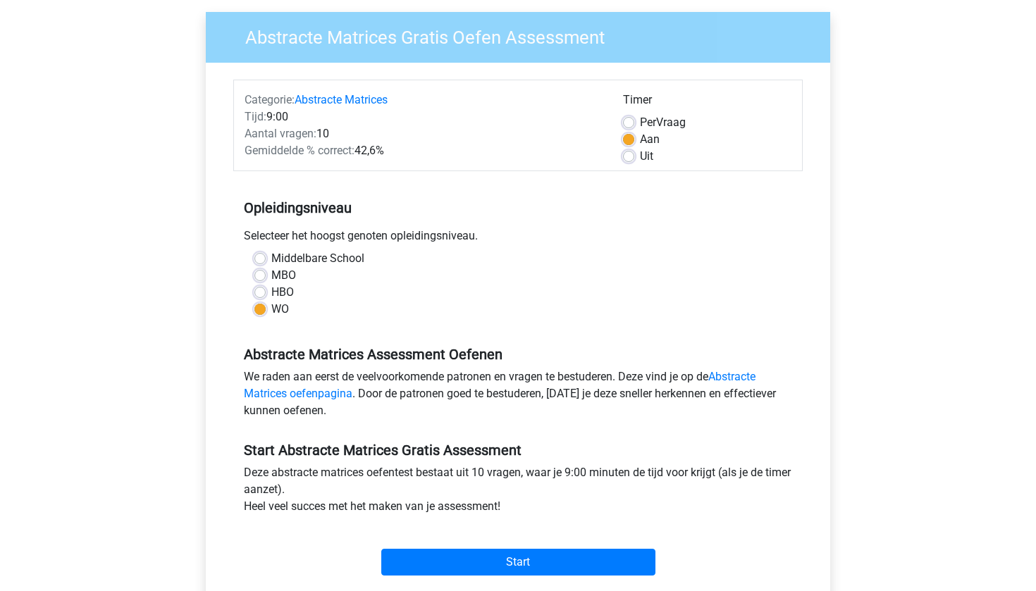
click at [271, 262] on label "Middelbare School" at bounding box center [317, 258] width 93 height 17
click at [262, 262] on input "Middelbare School" at bounding box center [259, 257] width 11 height 14
radio input "true"
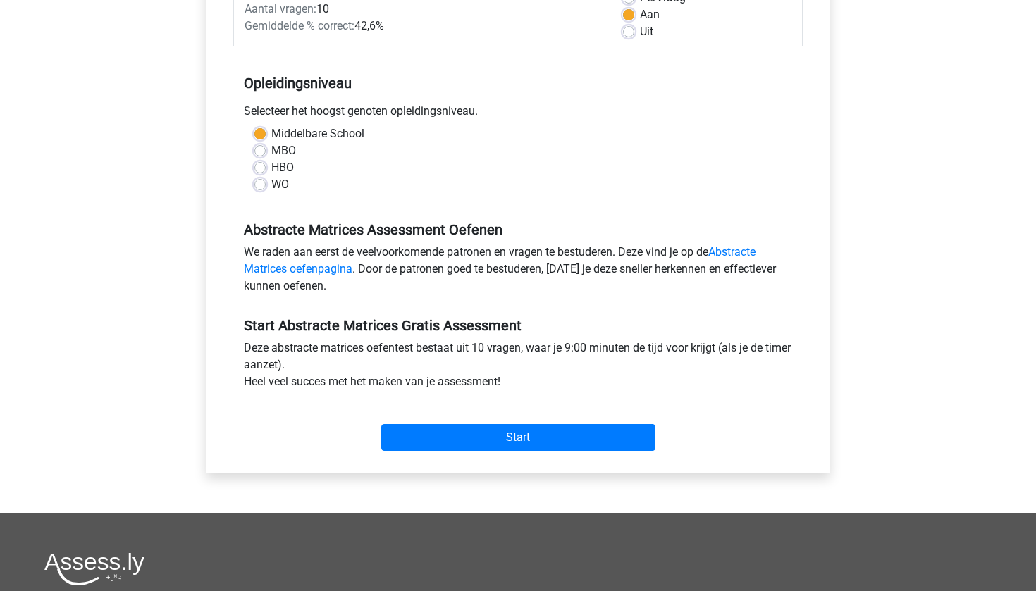
scroll to position [229, 0]
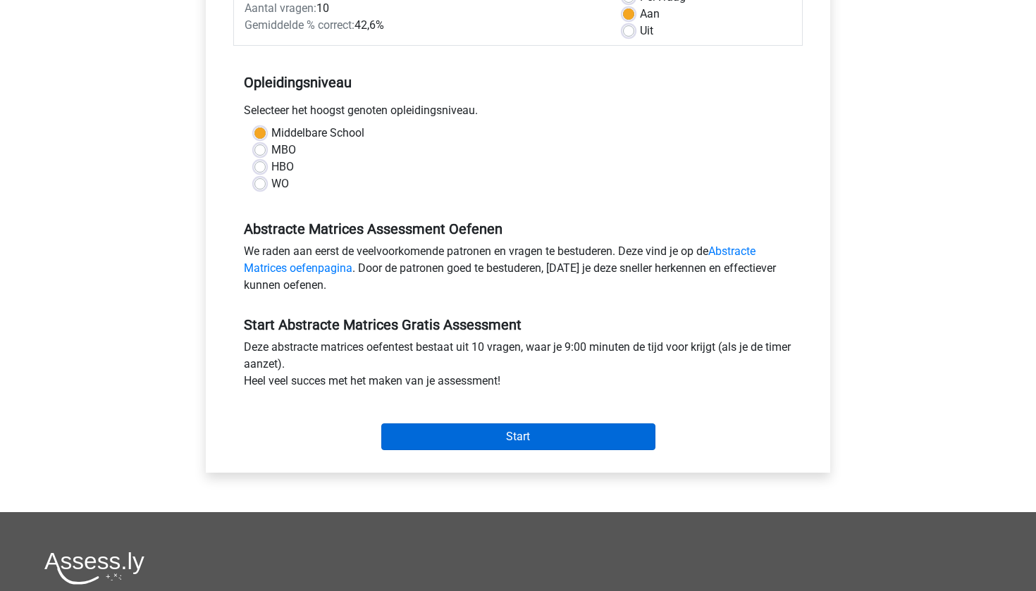
click at [584, 447] on input "Start" at bounding box center [518, 437] width 274 height 27
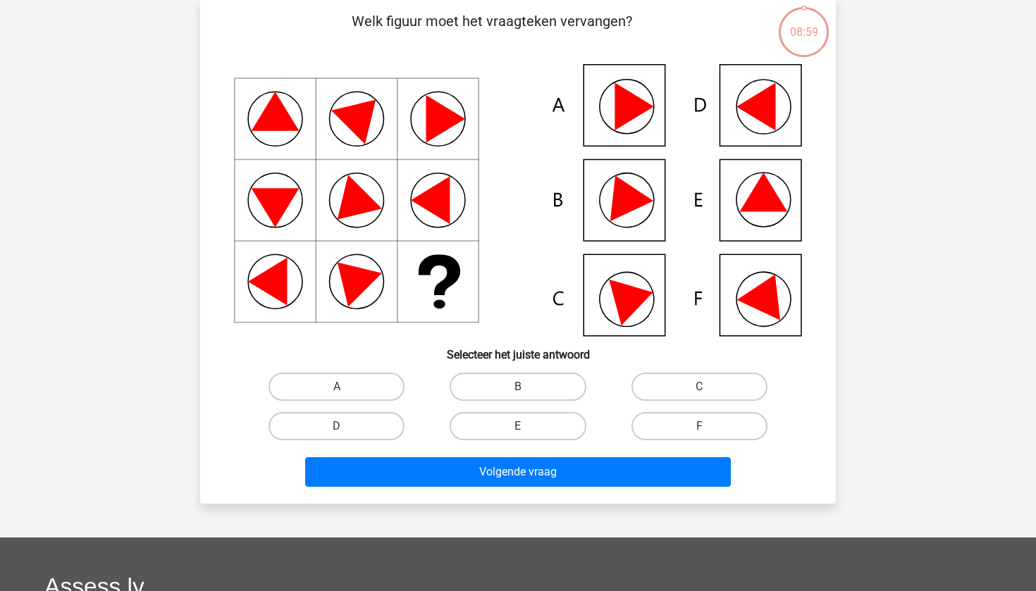
scroll to position [100, 0]
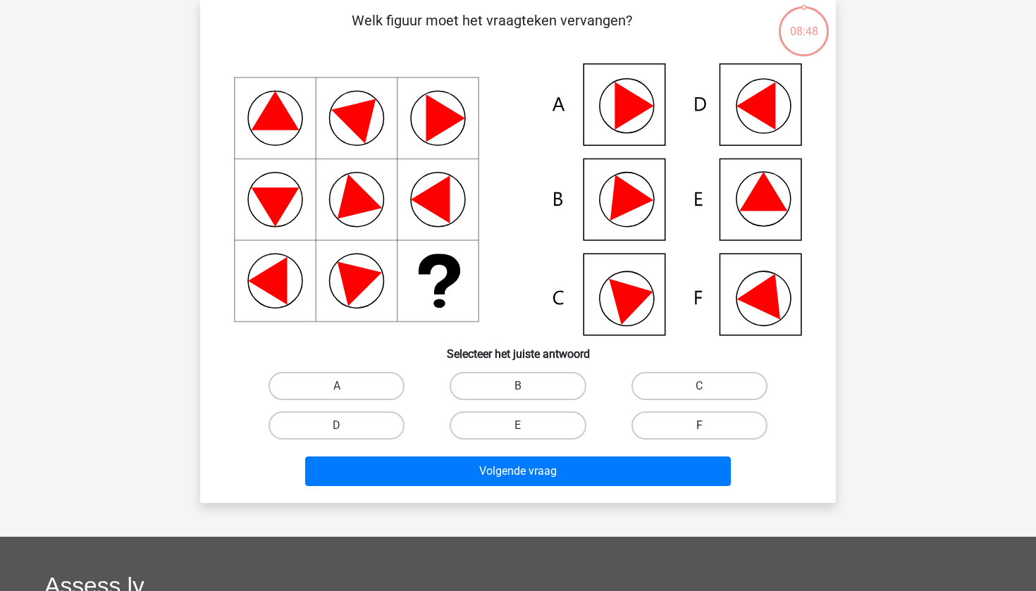
click at [745, 426] on label "F" at bounding box center [700, 426] width 136 height 28
click at [708, 426] on input "F" at bounding box center [703, 430] width 9 height 9
radio input "true"
click at [713, 374] on label "C" at bounding box center [700, 386] width 136 height 28
click at [708, 386] on input "C" at bounding box center [703, 390] width 9 height 9
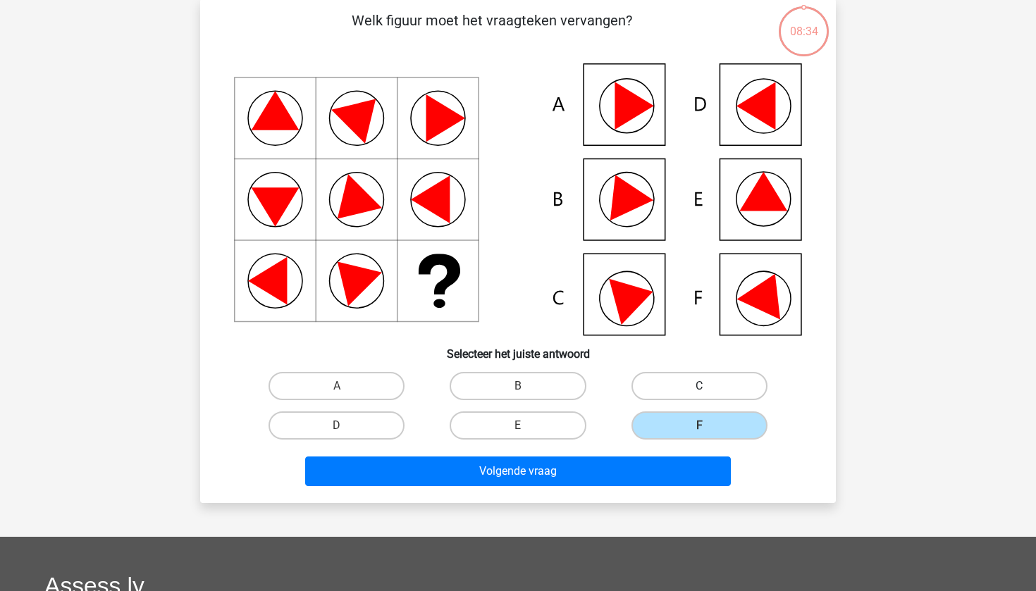
radio input "true"
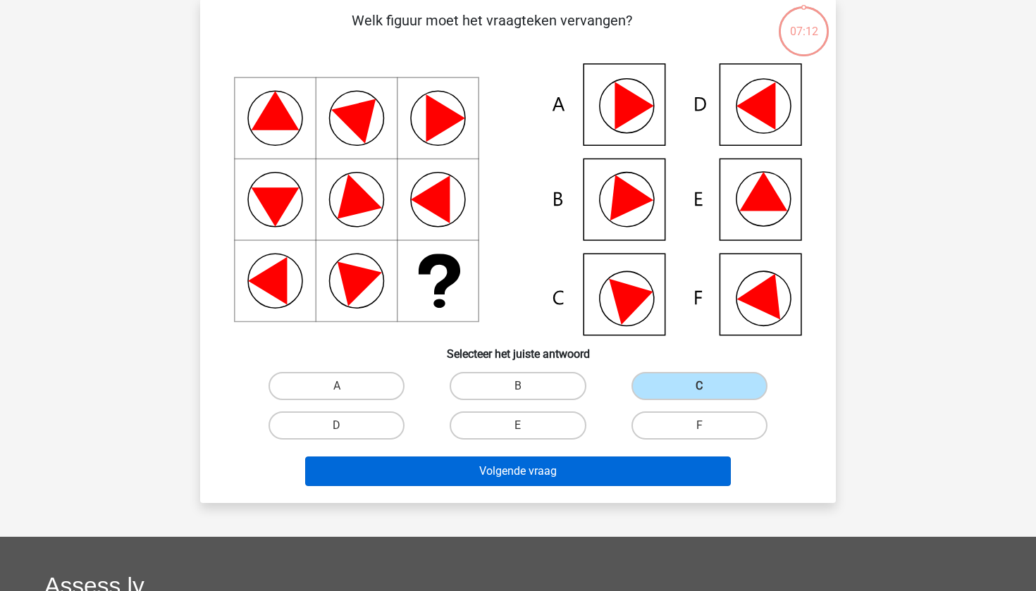
click at [647, 473] on button "Volgende vraag" at bounding box center [518, 472] width 426 height 30
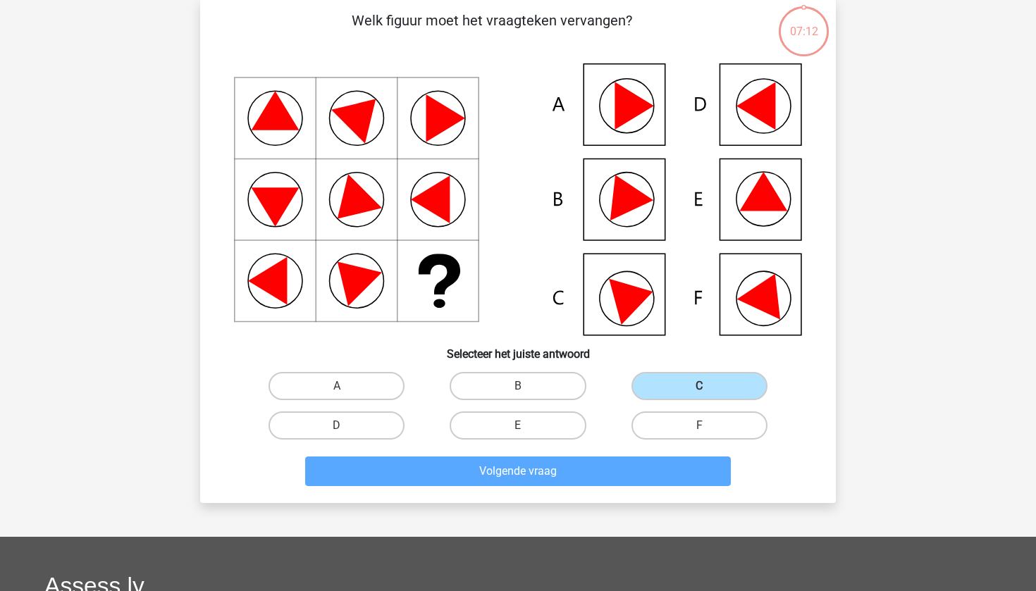
scroll to position [70, 0]
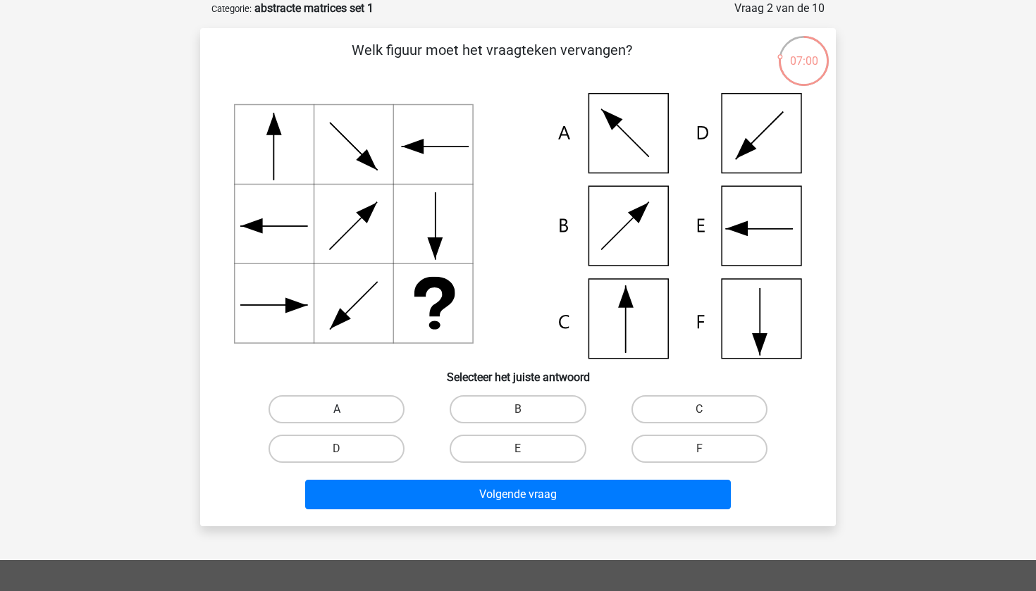
click at [388, 411] on label "A" at bounding box center [337, 409] width 136 height 28
click at [346, 411] on input "A" at bounding box center [341, 414] width 9 height 9
radio input "true"
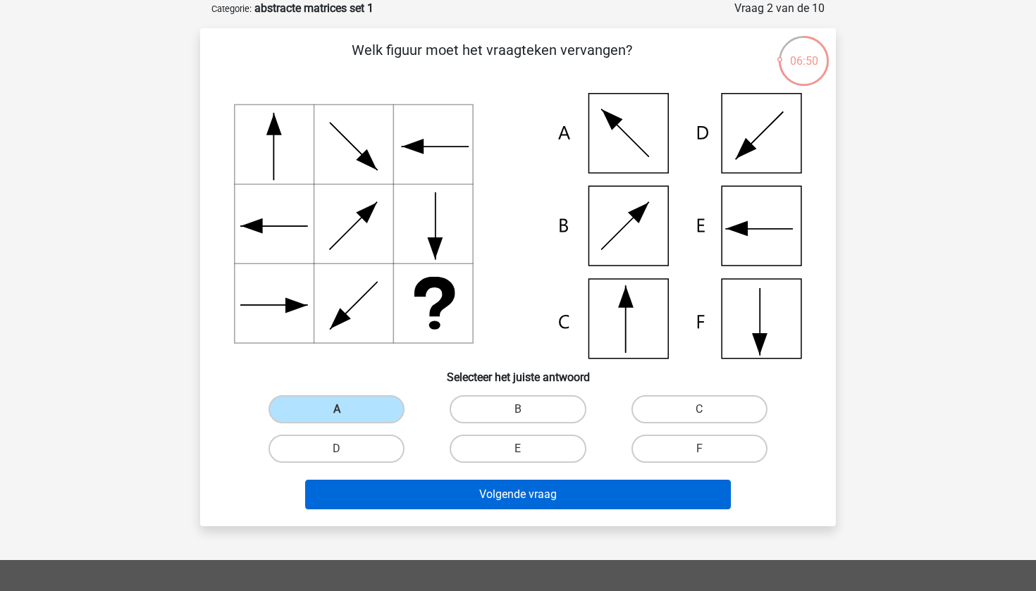
click at [551, 498] on button "Volgende vraag" at bounding box center [518, 495] width 426 height 30
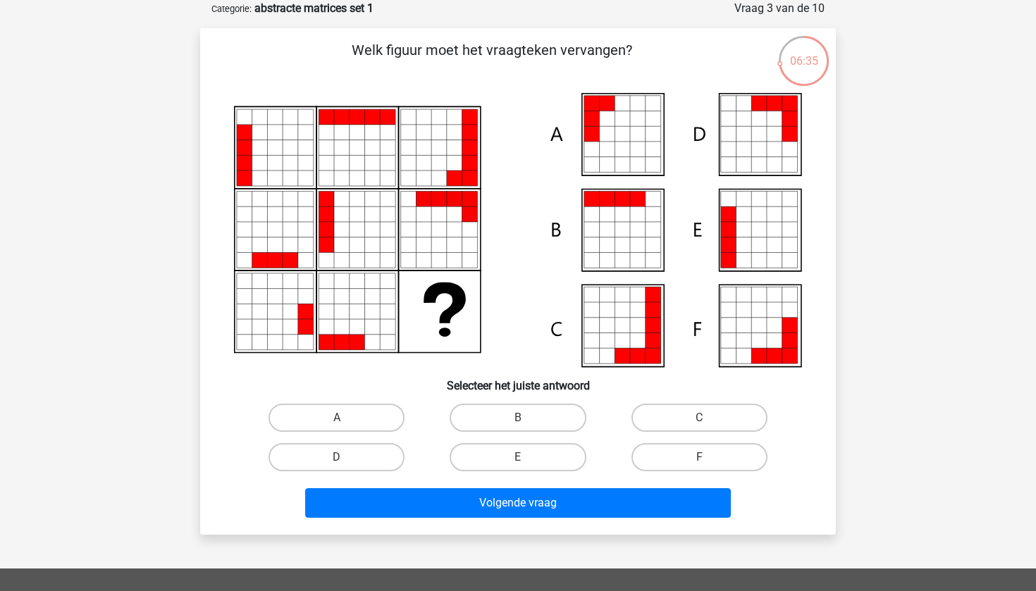
click at [388, 178] on icon at bounding box center [388, 179] width 16 height 16
click at [253, 343] on icon at bounding box center [260, 343] width 16 height 16
click at [345, 406] on label "A" at bounding box center [337, 418] width 136 height 28
click at [345, 418] on input "A" at bounding box center [341, 422] width 9 height 9
radio input "true"
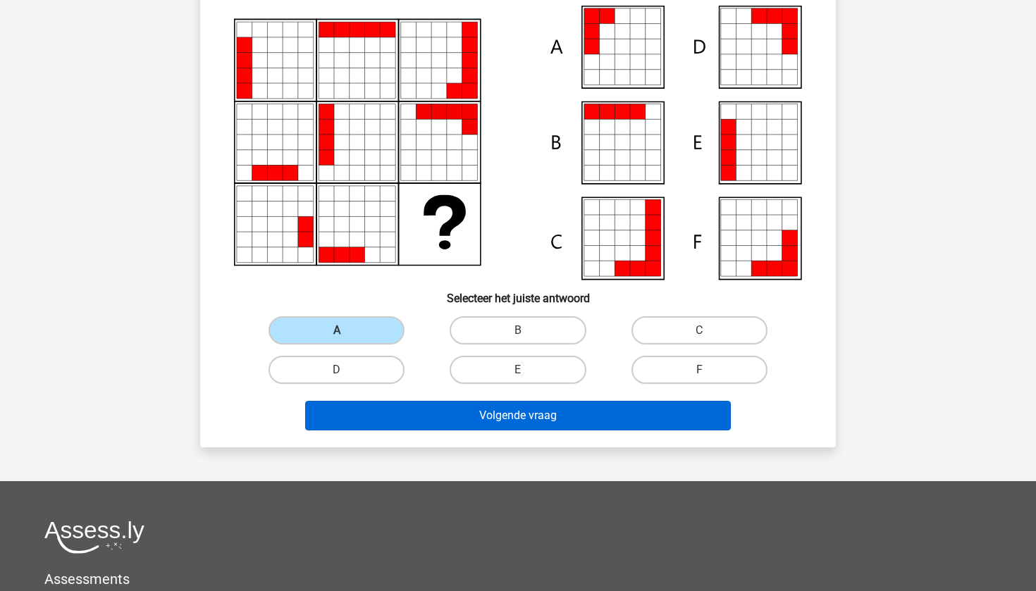
click at [519, 415] on button "Volgende vraag" at bounding box center [518, 416] width 426 height 30
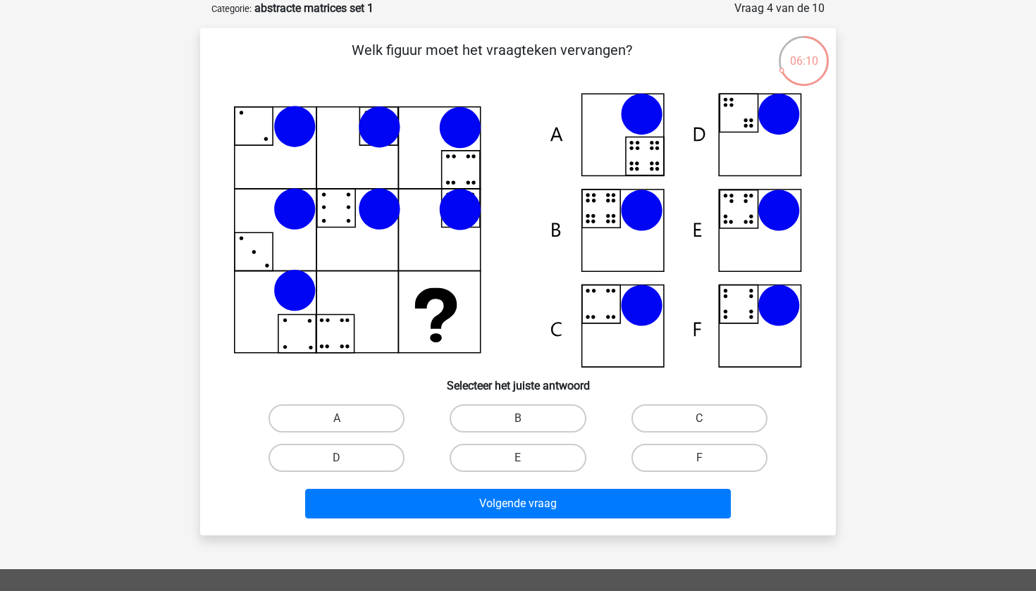
scroll to position [25, 0]
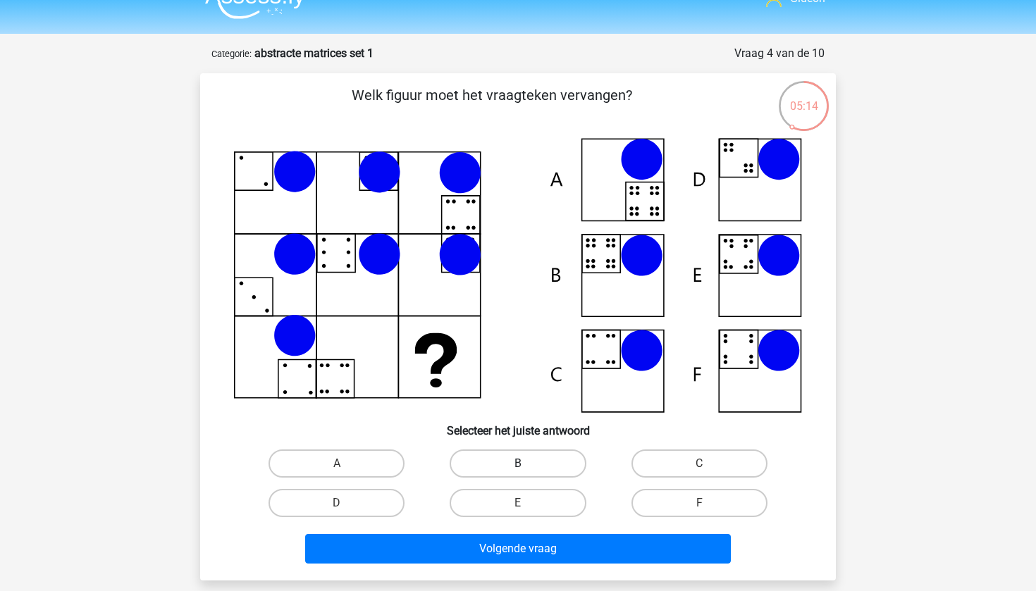
click at [509, 450] on label "B" at bounding box center [518, 464] width 136 height 28
click at [518, 464] on input "B" at bounding box center [522, 468] width 9 height 9
radio input "true"
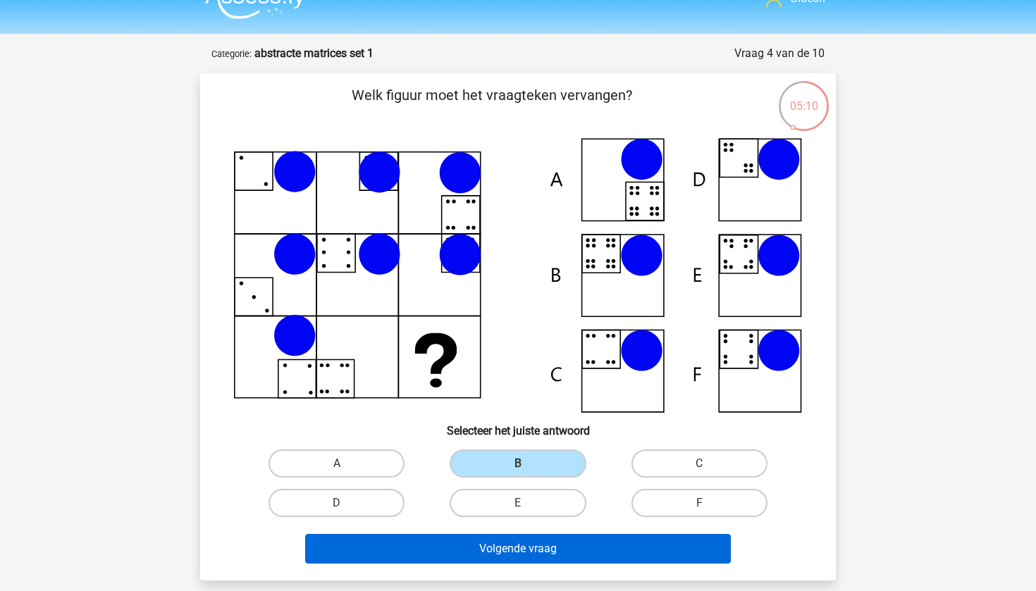
click at [656, 551] on button "Volgende vraag" at bounding box center [518, 549] width 426 height 30
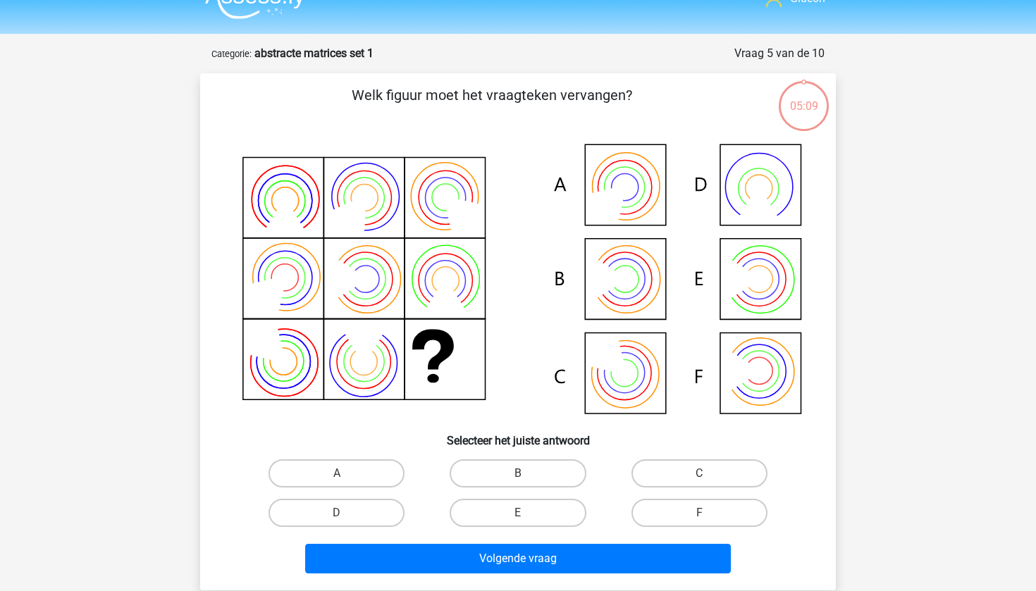
scroll to position [70, 0]
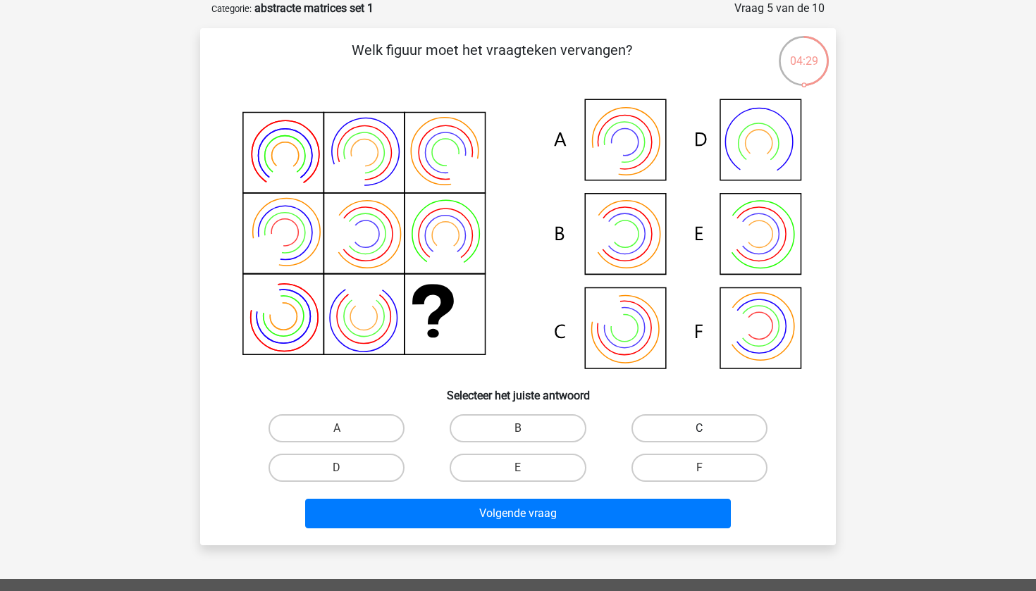
click at [680, 431] on label "C" at bounding box center [700, 428] width 136 height 28
click at [699, 431] on input "C" at bounding box center [703, 433] width 9 height 9
radio input "true"
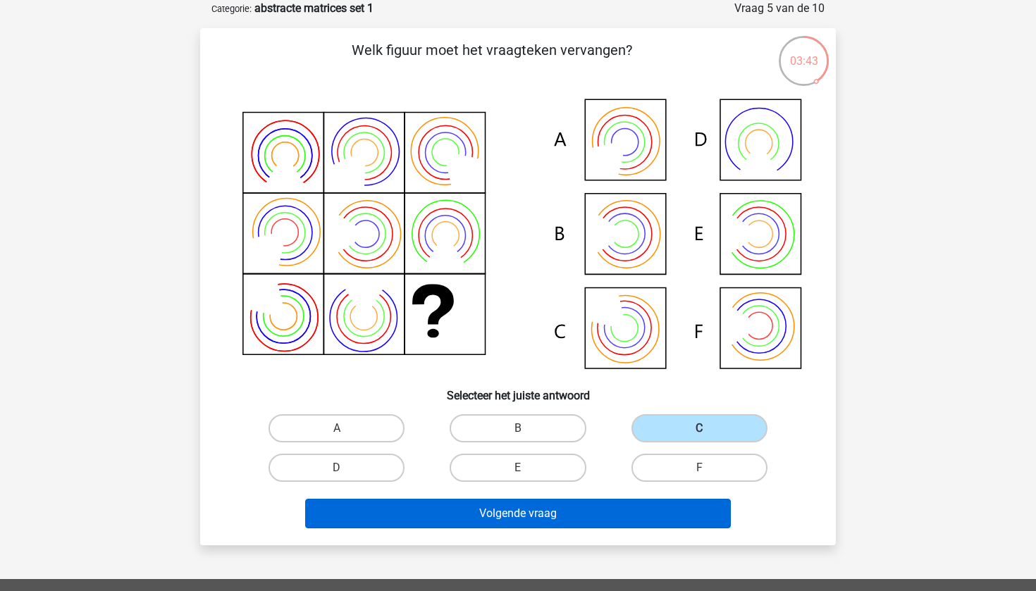
click at [609, 509] on button "Volgende vraag" at bounding box center [518, 514] width 426 height 30
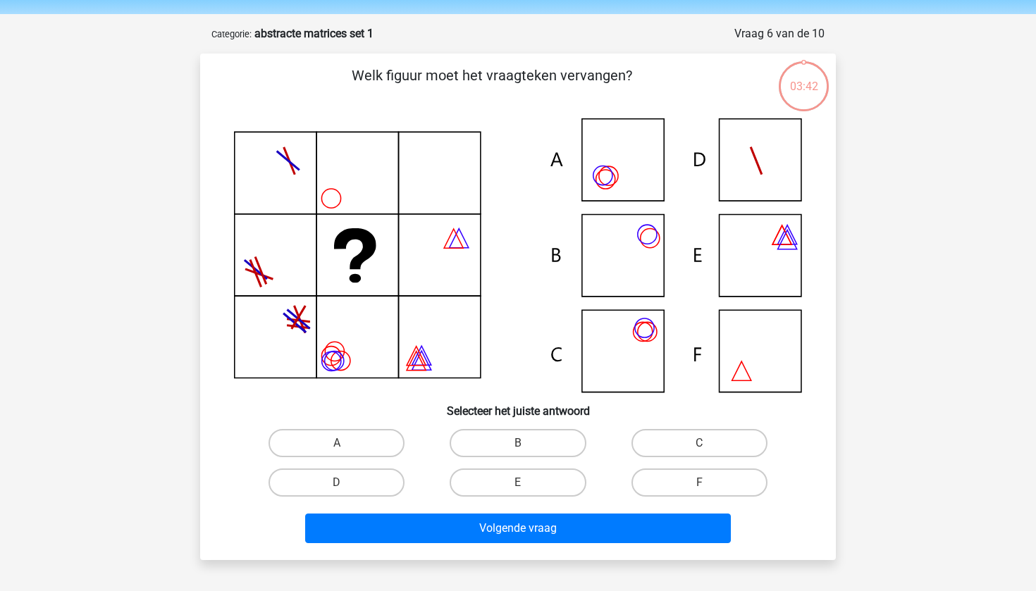
scroll to position [36, 0]
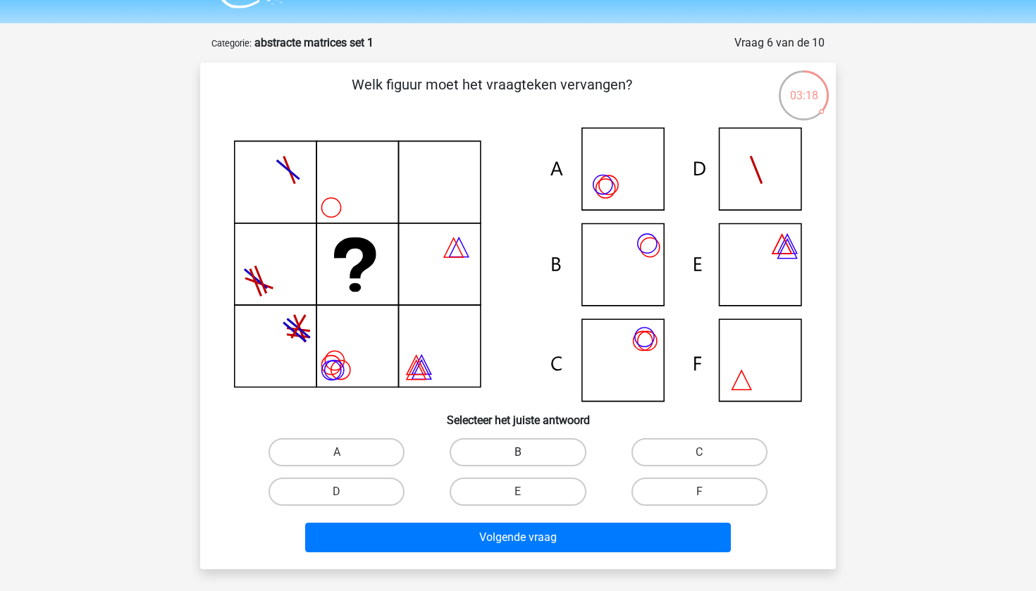
click at [546, 448] on label "B" at bounding box center [518, 452] width 136 height 28
click at [527, 453] on input "B" at bounding box center [522, 457] width 9 height 9
radio input "true"
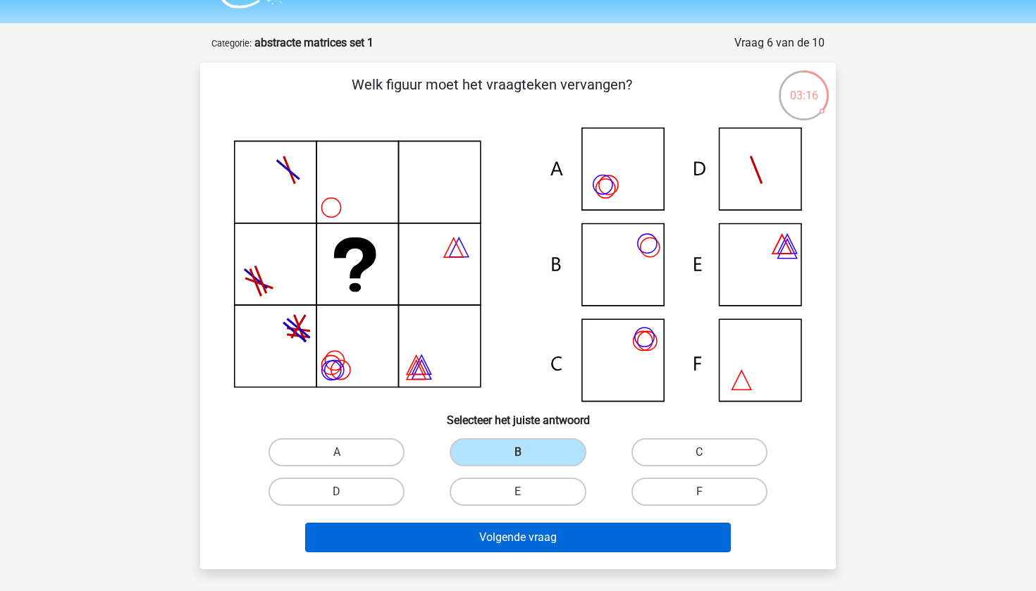
click at [559, 534] on button "Volgende vraag" at bounding box center [518, 538] width 426 height 30
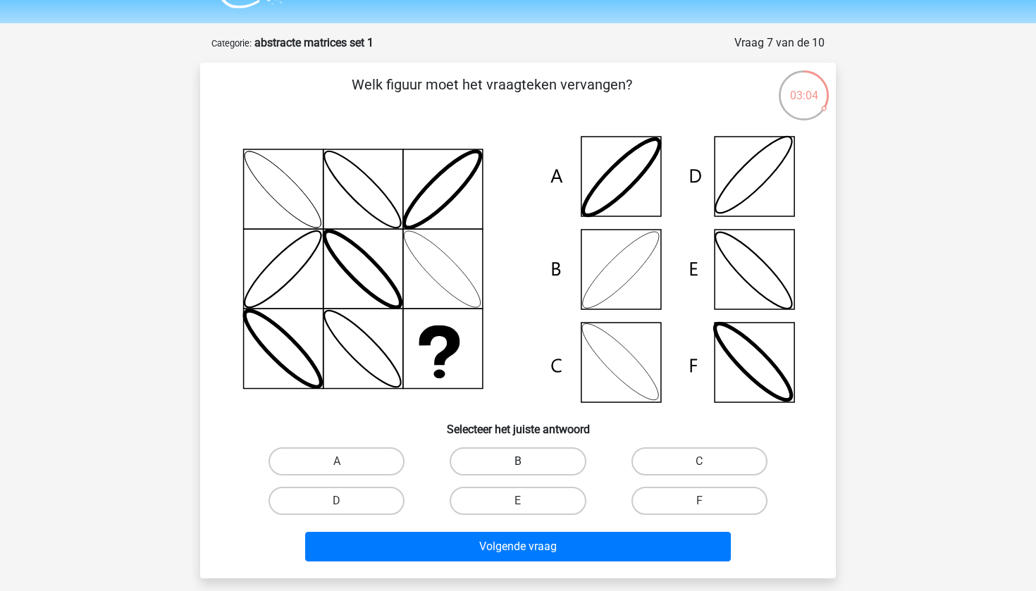
click at [512, 458] on label "B" at bounding box center [518, 462] width 136 height 28
click at [518, 462] on input "B" at bounding box center [522, 466] width 9 height 9
radio input "true"
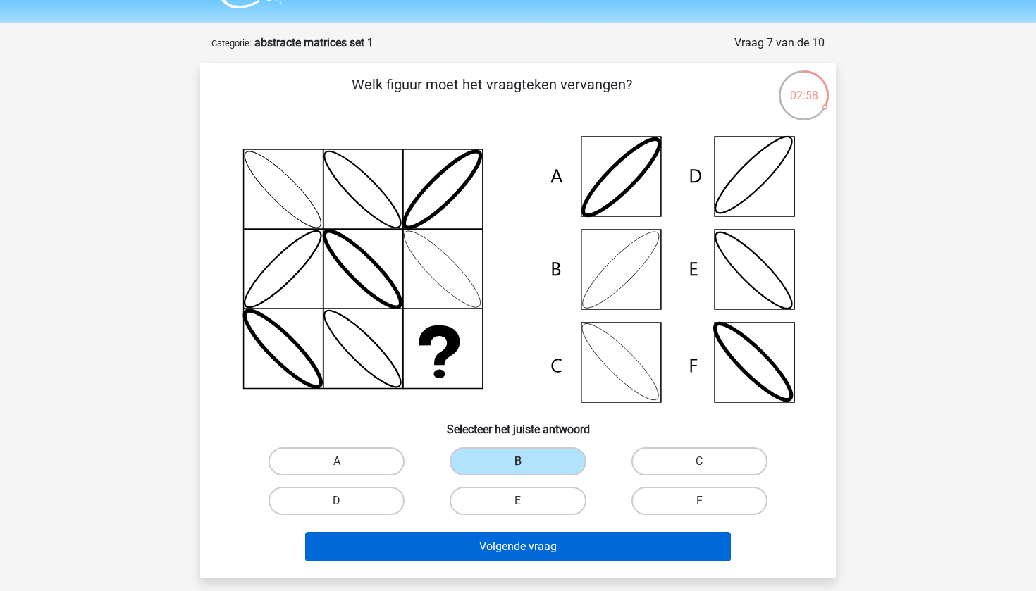
click at [534, 560] on button "Volgende vraag" at bounding box center [518, 547] width 426 height 30
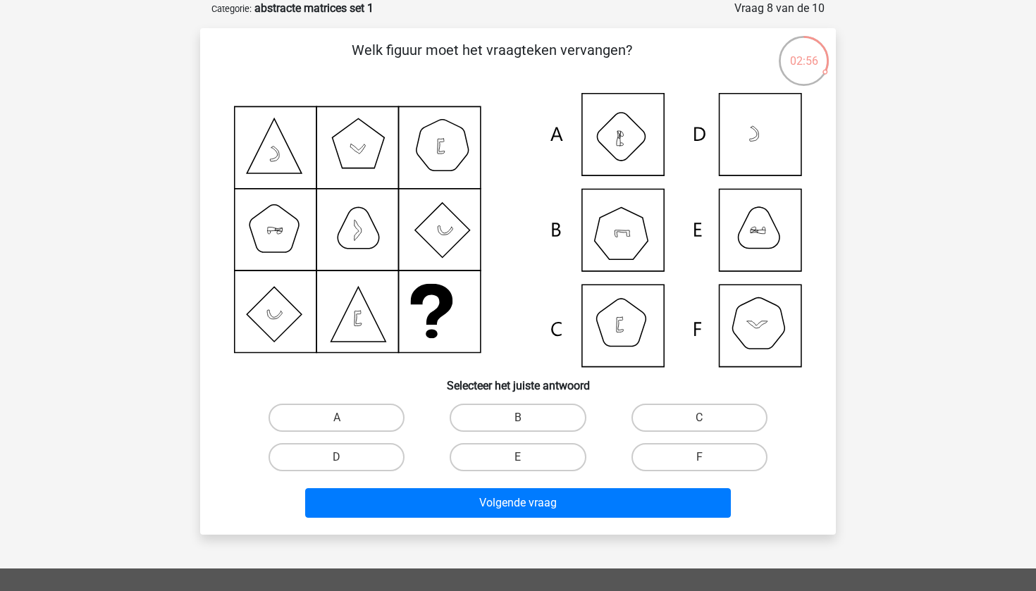
scroll to position [37, 0]
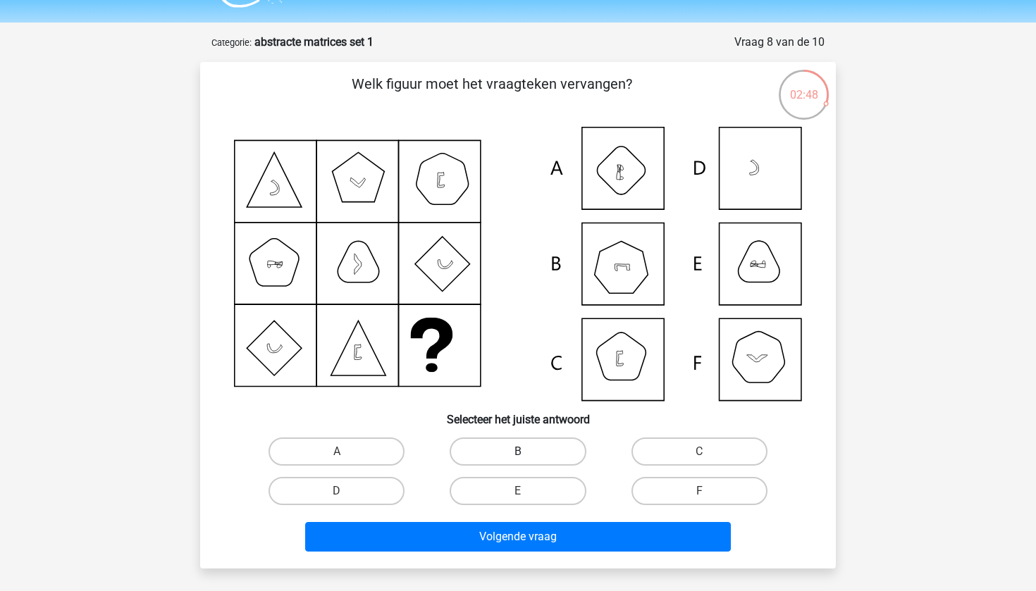
click at [529, 444] on label "B" at bounding box center [518, 452] width 136 height 28
click at [527, 452] on input "B" at bounding box center [522, 456] width 9 height 9
radio input "true"
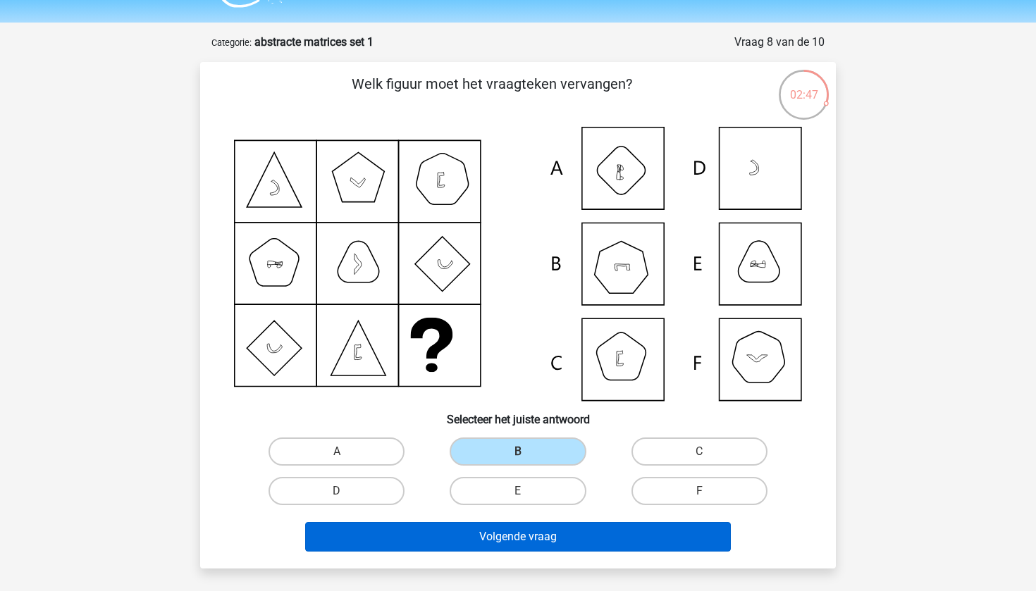
click at [541, 537] on button "Volgende vraag" at bounding box center [518, 537] width 426 height 30
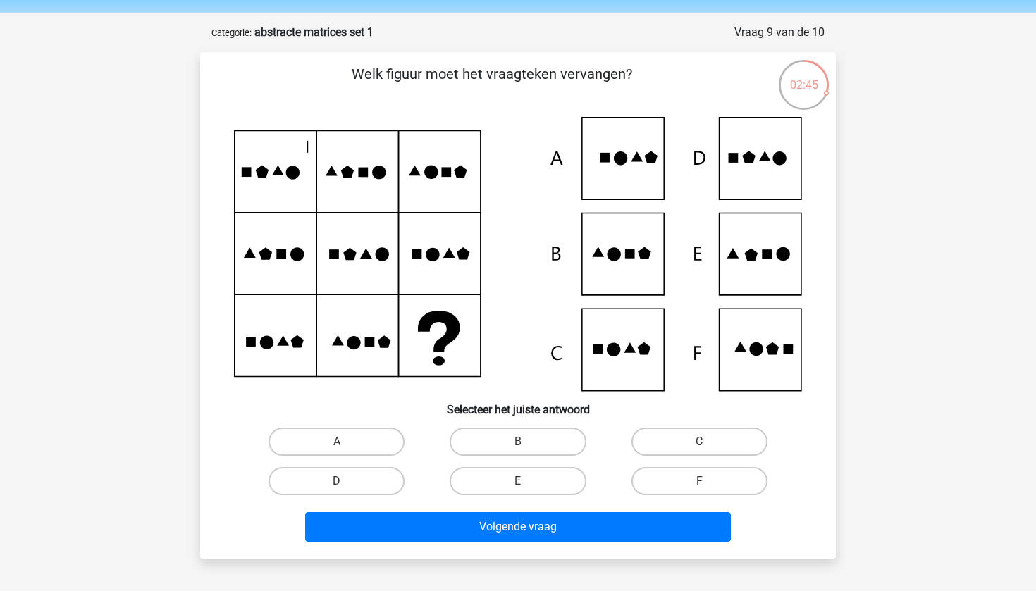
scroll to position [41, 0]
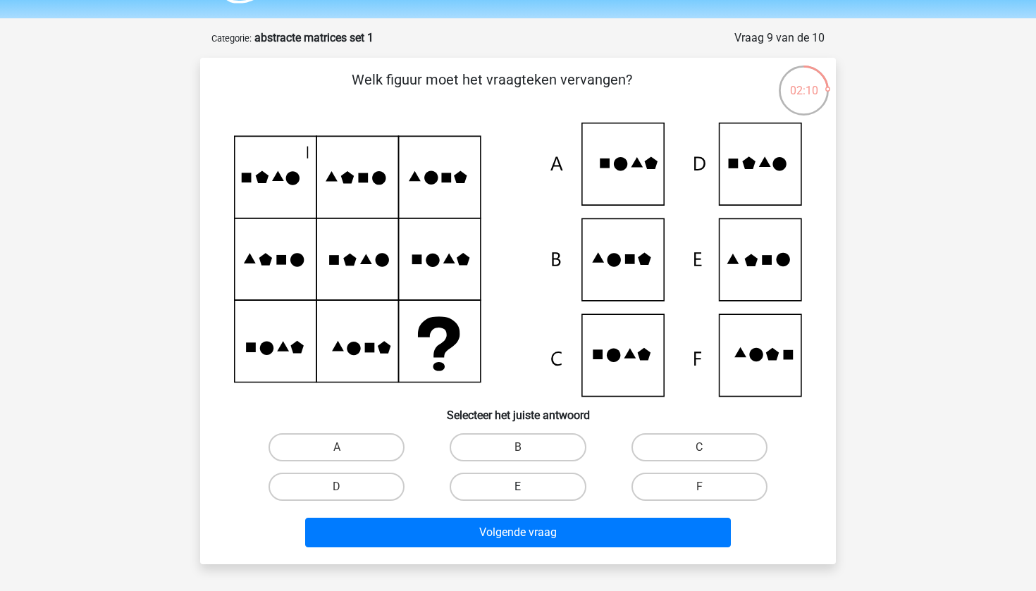
click at [546, 488] on label "E" at bounding box center [518, 487] width 136 height 28
click at [527, 488] on input "E" at bounding box center [522, 491] width 9 height 9
radio input "true"
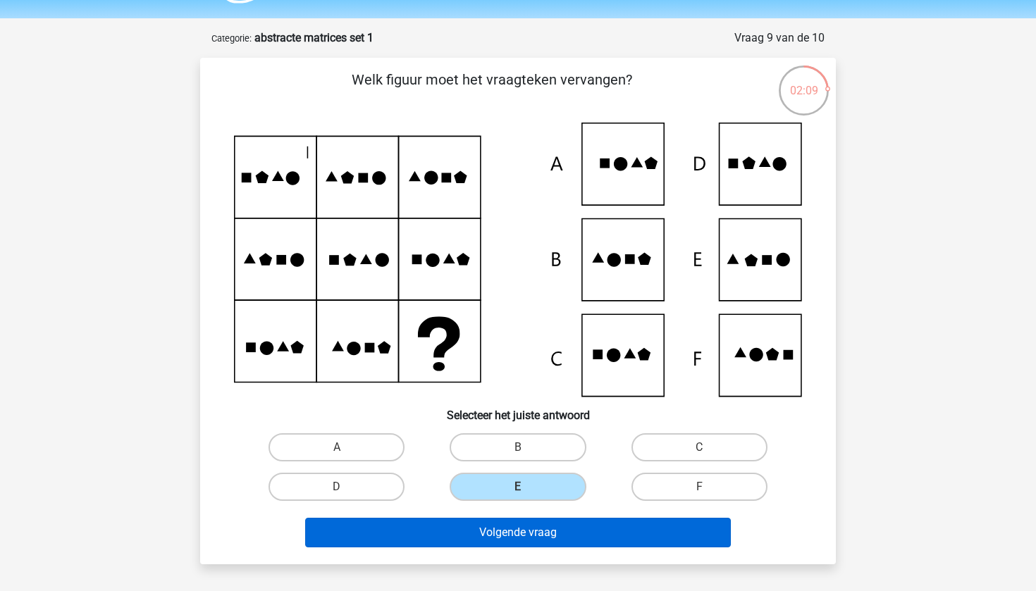
click at [548, 539] on button "Volgende vraag" at bounding box center [518, 533] width 426 height 30
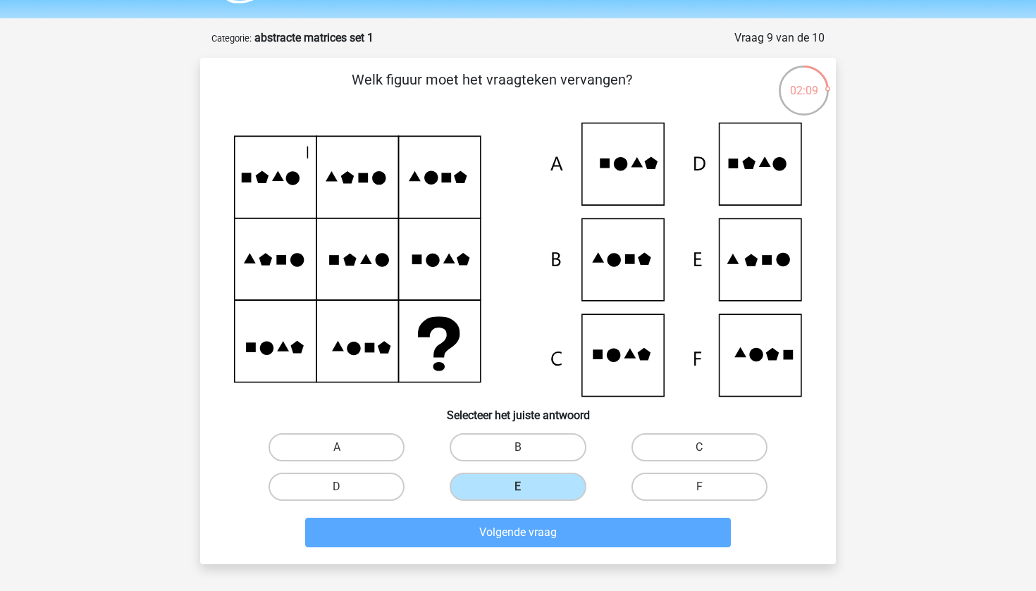
scroll to position [70, 0]
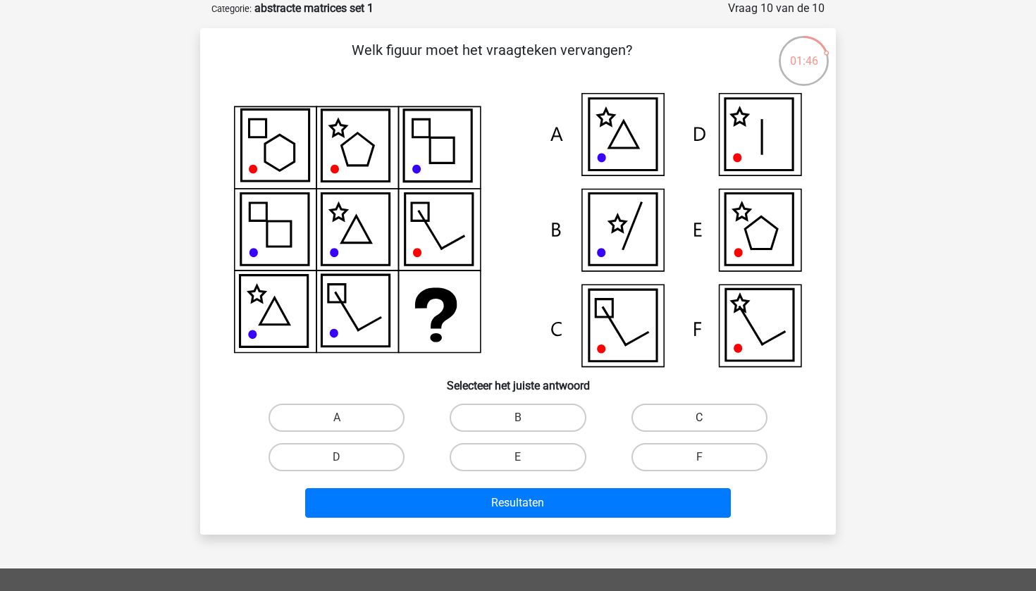
click at [676, 422] on label "C" at bounding box center [700, 418] width 136 height 28
click at [699, 422] on input "C" at bounding box center [703, 422] width 9 height 9
radio input "true"
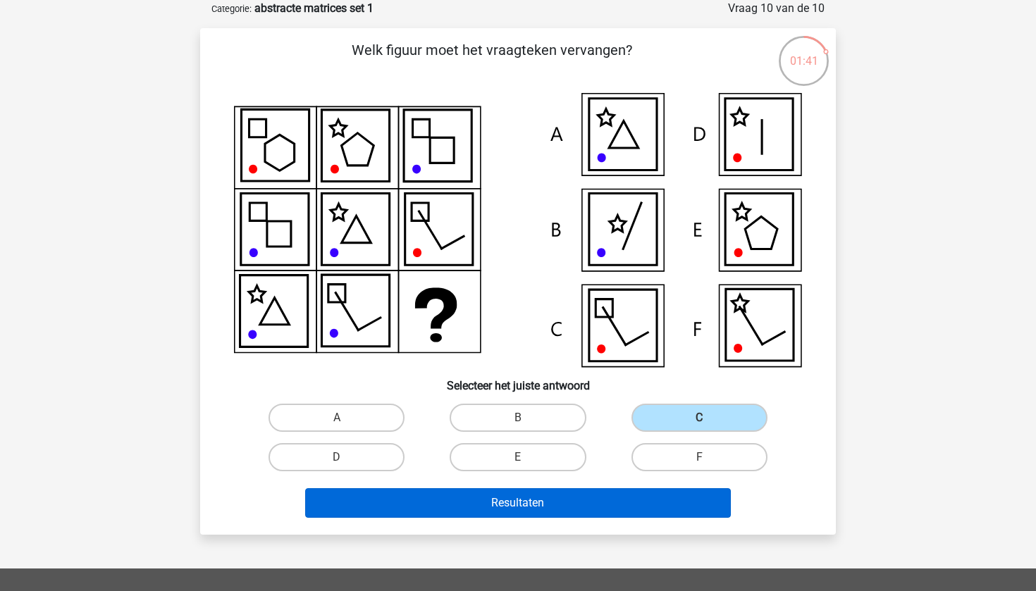
click at [462, 503] on button "Resultaten" at bounding box center [518, 504] width 426 height 30
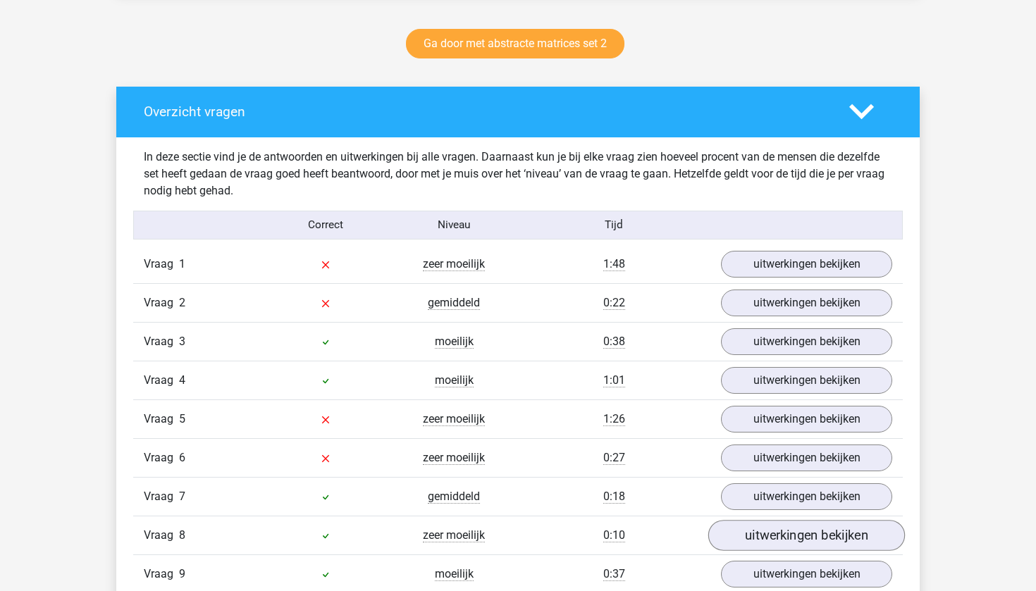
scroll to position [783, 0]
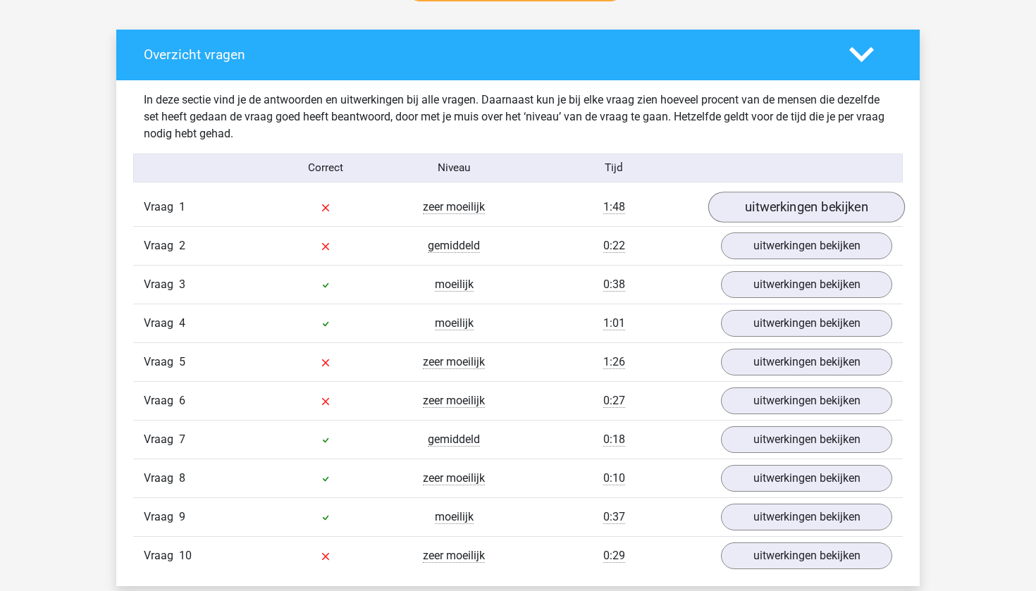
click at [838, 201] on link "uitwerkingen bekijken" at bounding box center [806, 207] width 197 height 31
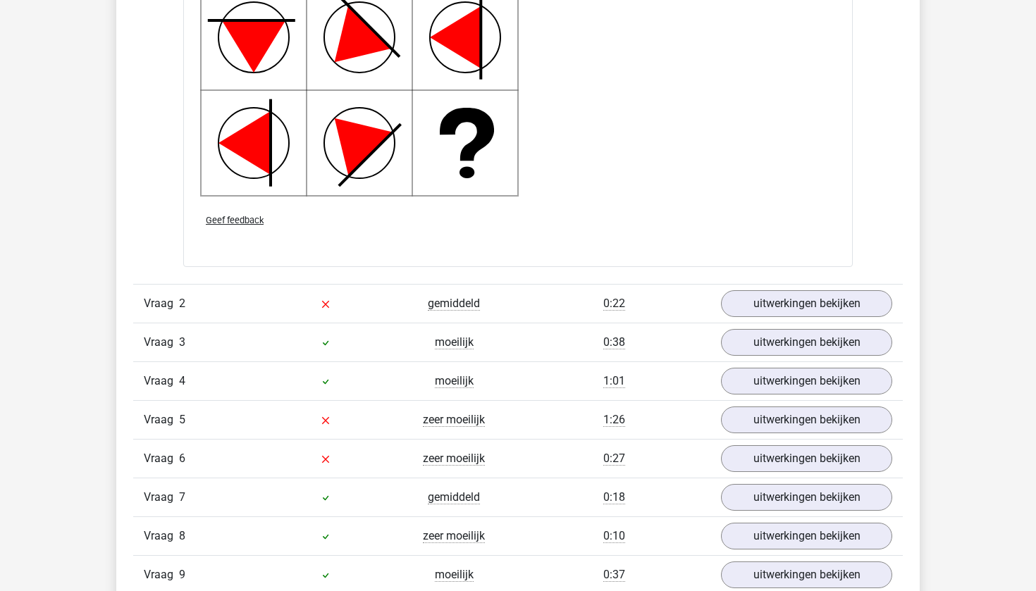
scroll to position [1722, 0]
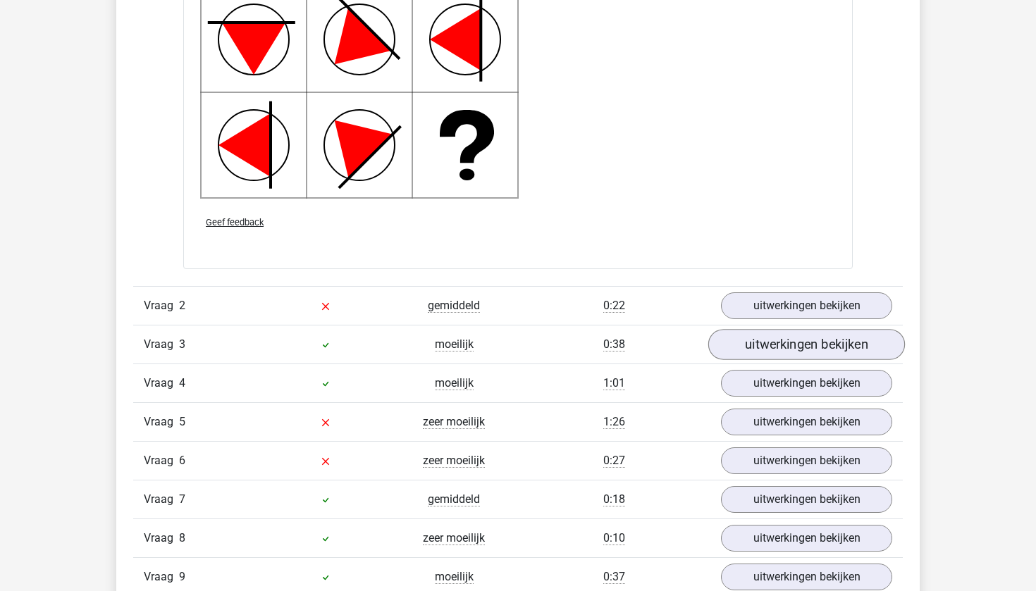
click at [771, 357] on link "uitwerkingen bekijken" at bounding box center [806, 344] width 197 height 31
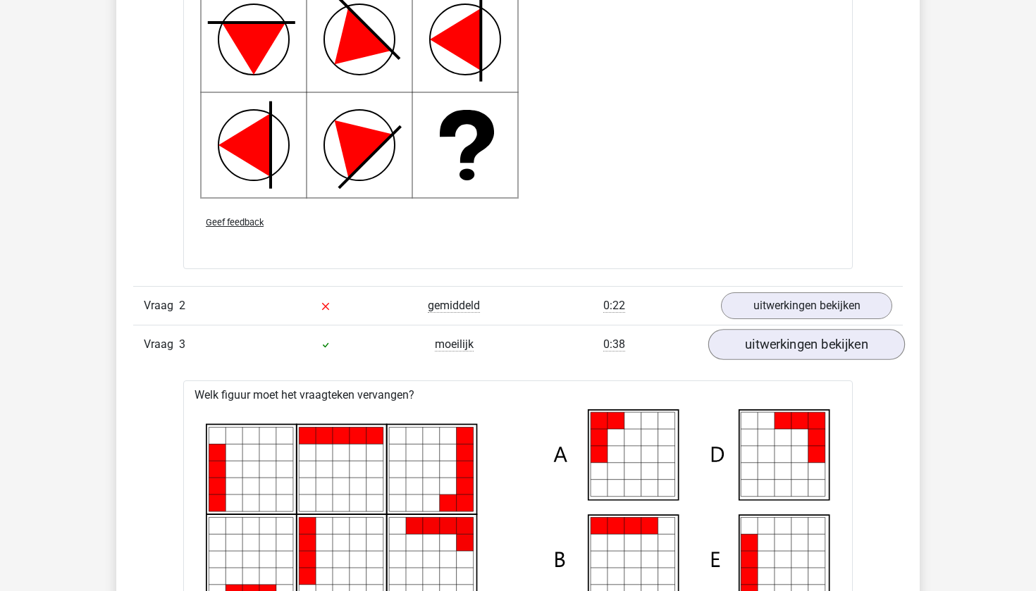
click at [792, 345] on link "uitwerkingen bekijken" at bounding box center [806, 344] width 197 height 31
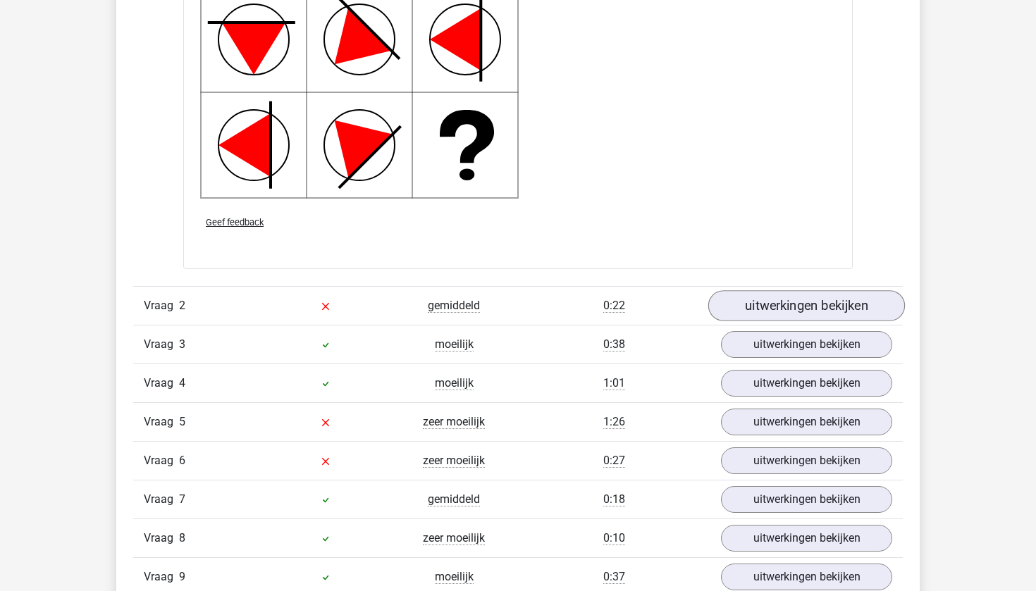
click at [822, 299] on link "uitwerkingen bekijken" at bounding box center [806, 305] width 197 height 31
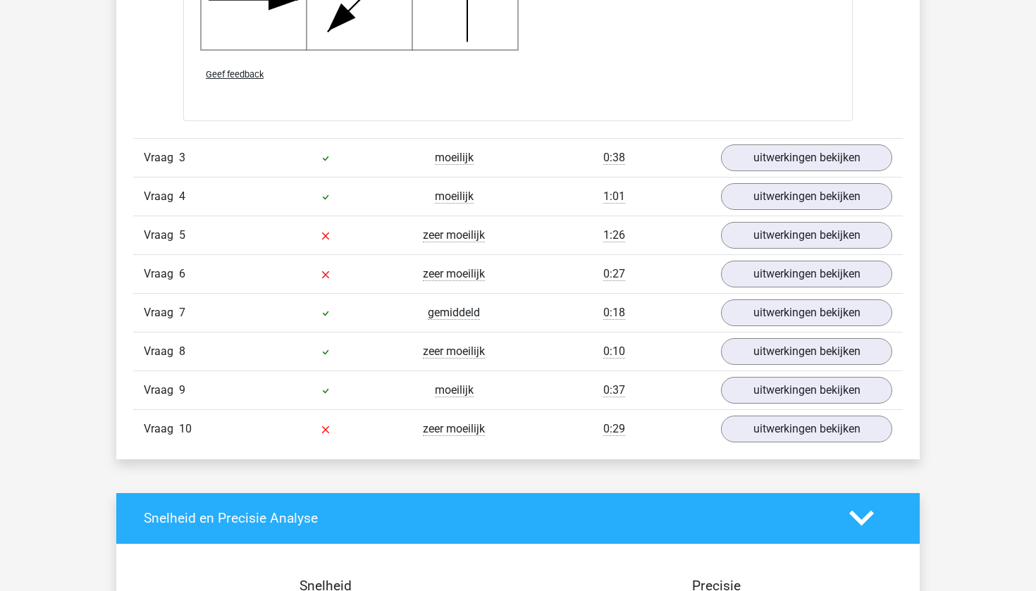
scroll to position [2891, 0]
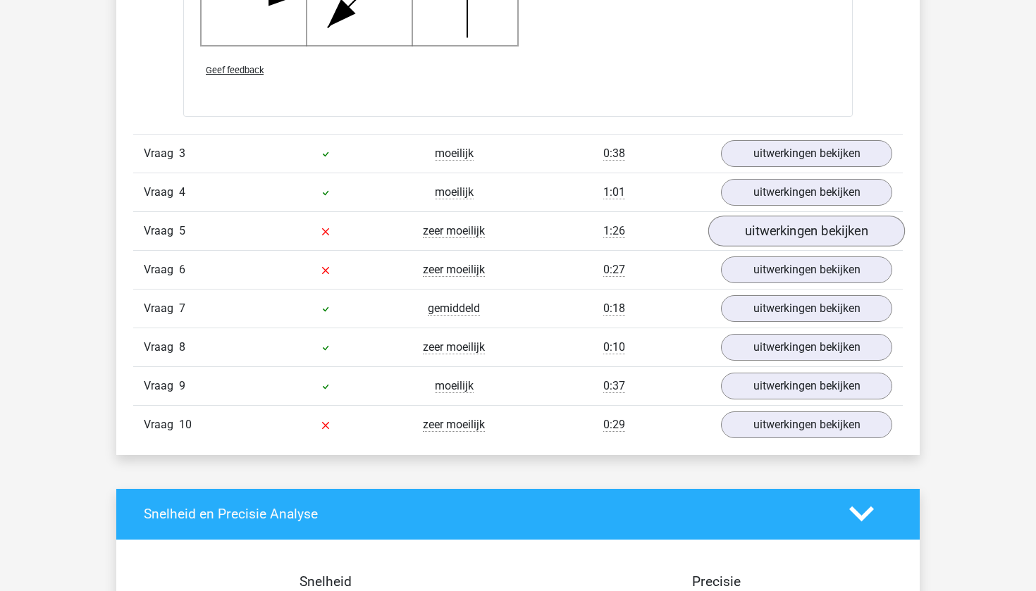
click at [778, 233] on link "uitwerkingen bekijken" at bounding box center [806, 231] width 197 height 31
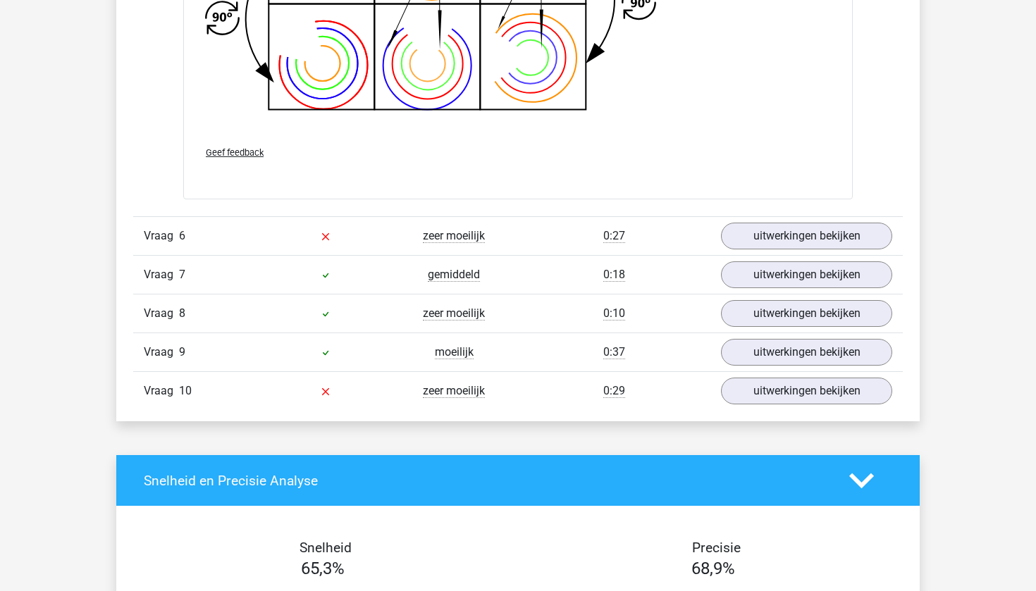
scroll to position [3932, 0]
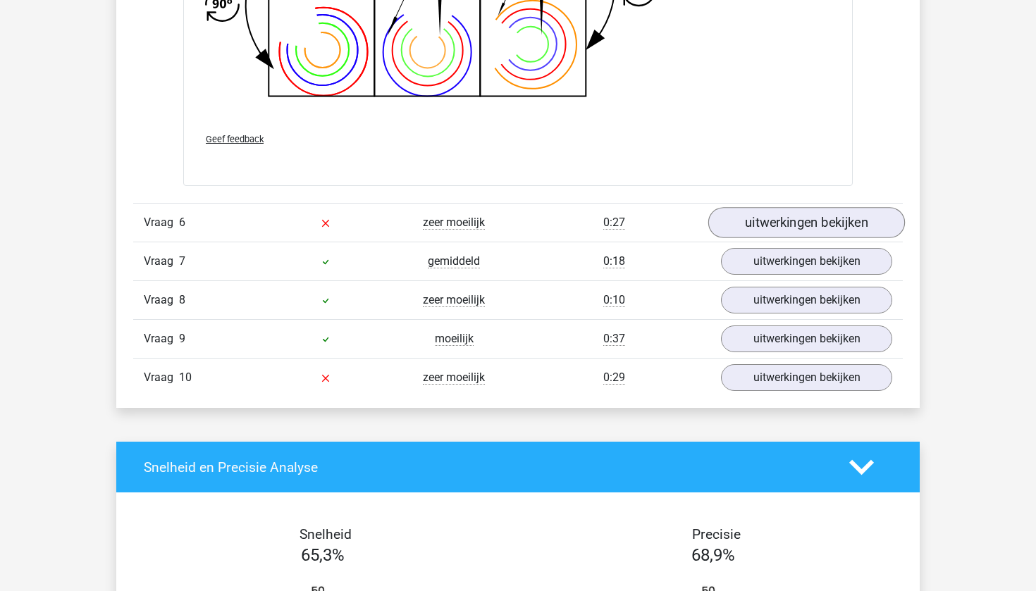
click at [816, 226] on link "uitwerkingen bekijken" at bounding box center [806, 223] width 197 height 31
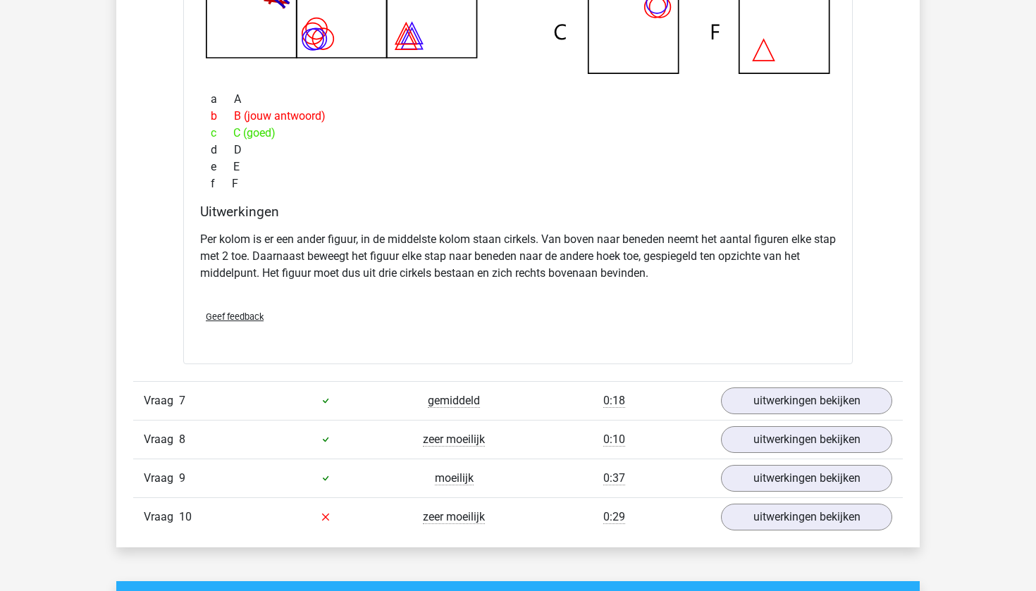
scroll to position [4472, 0]
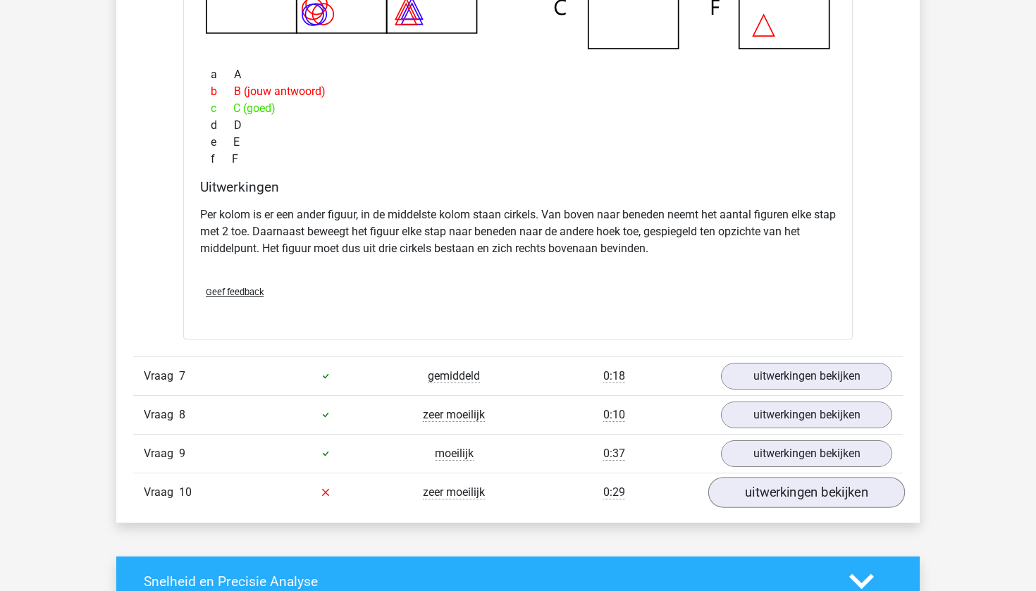
click at [772, 489] on link "uitwerkingen bekijken" at bounding box center [806, 492] width 197 height 31
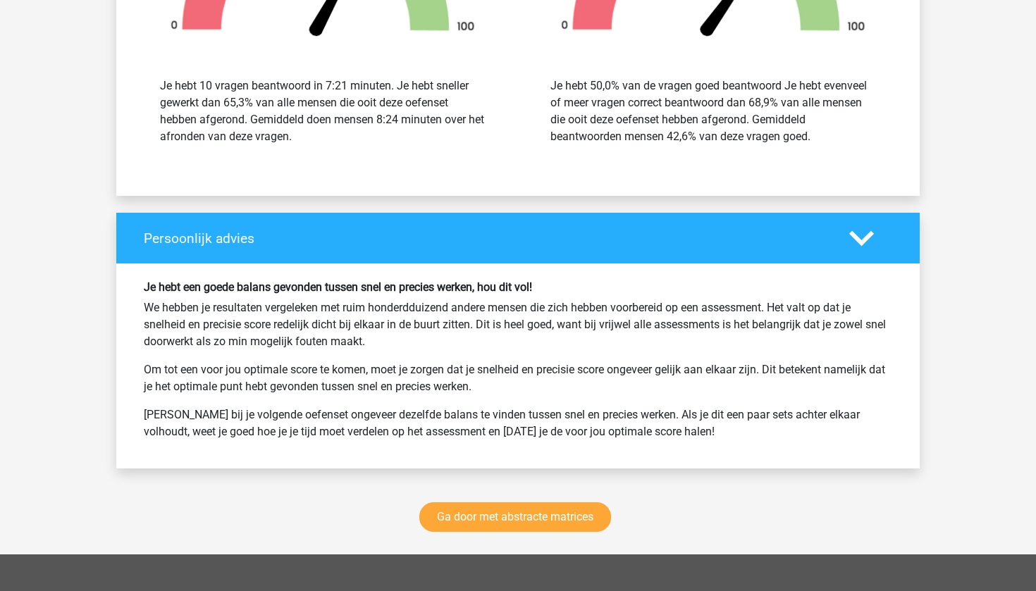
scroll to position [5994, 0]
